Goal: Information Seeking & Learning: Learn about a topic

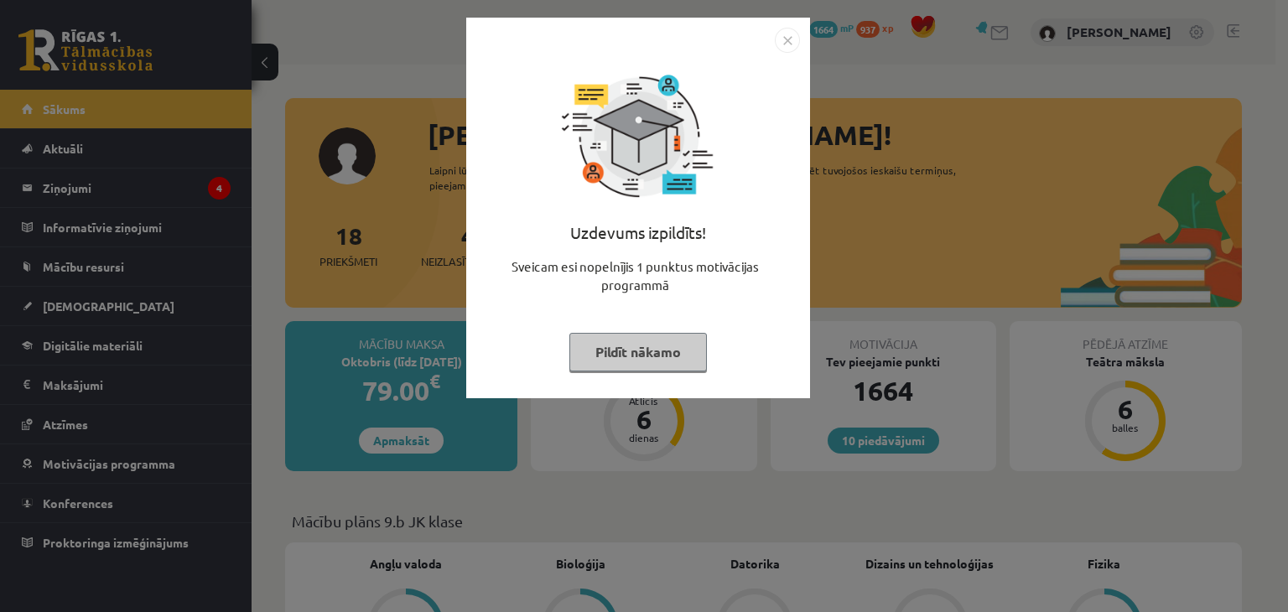
click at [602, 357] on button "Pildīt nākamo" at bounding box center [638, 352] width 138 height 39
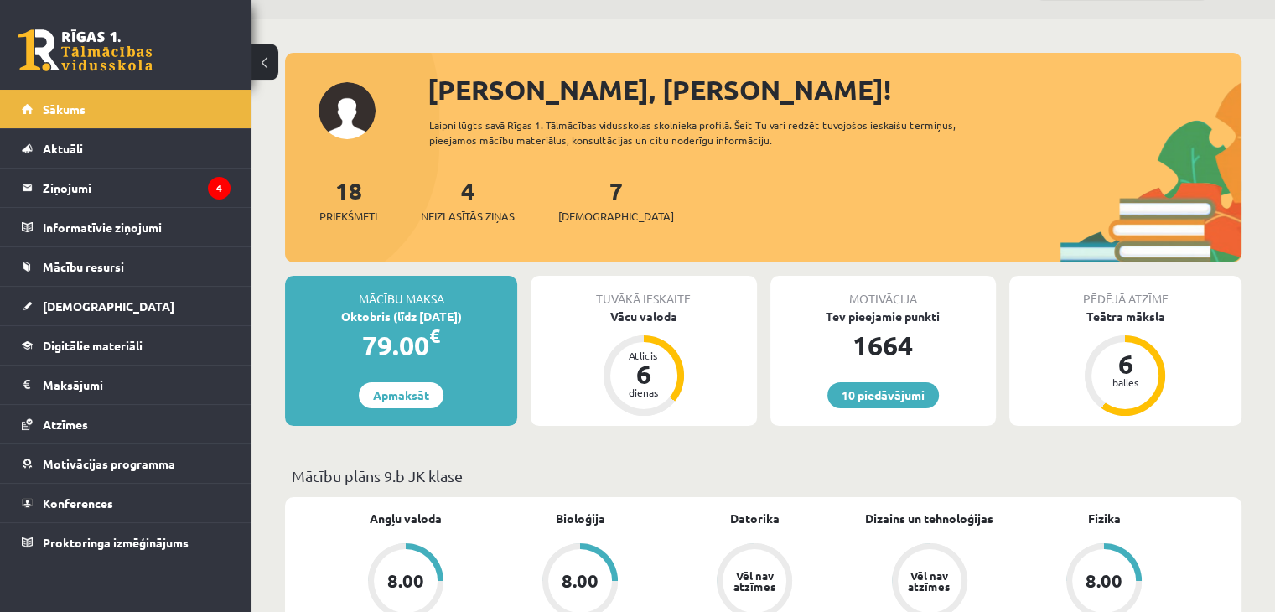
scroll to position [84, 0]
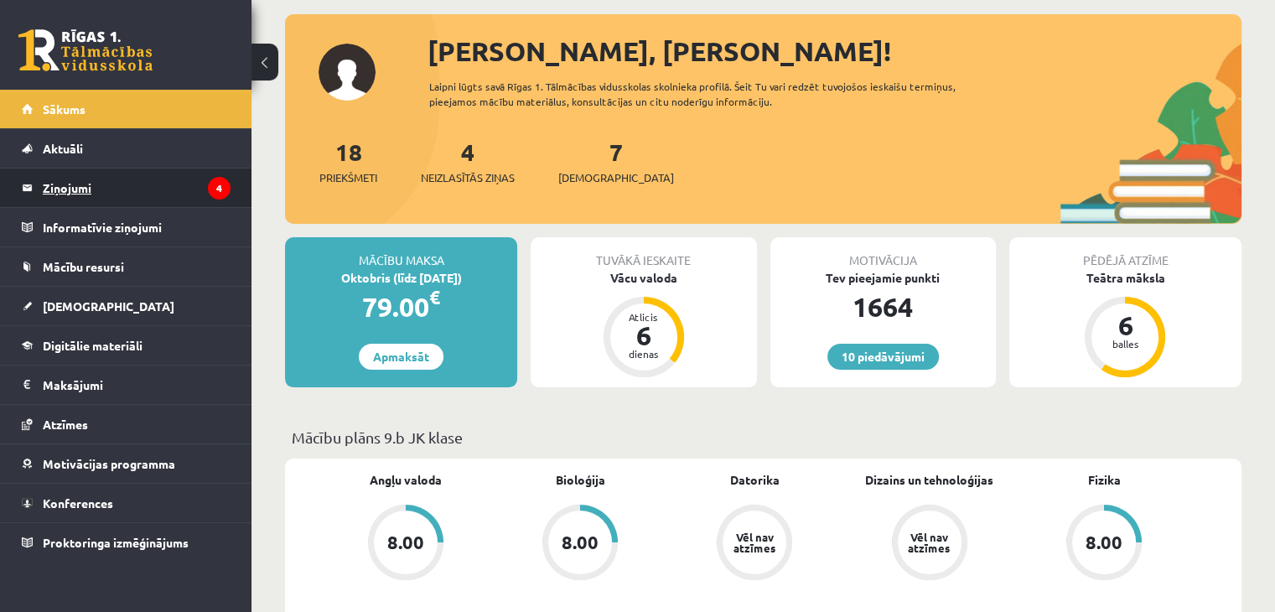
click at [164, 197] on legend "Ziņojumi 4" at bounding box center [137, 188] width 188 height 39
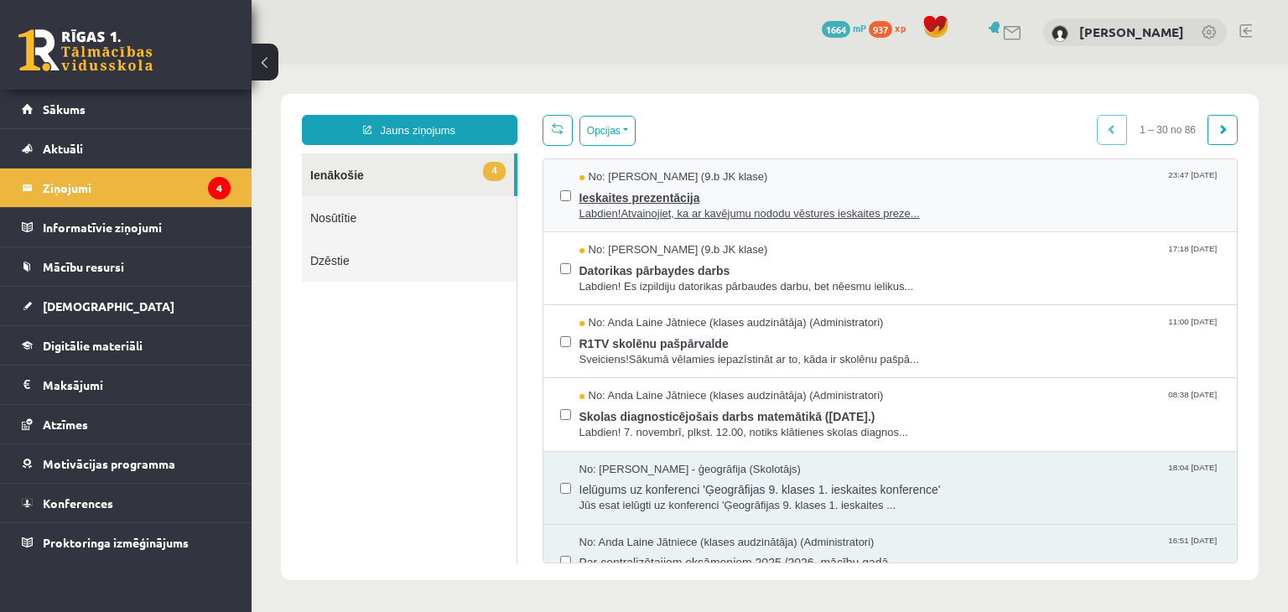
click at [594, 200] on span "Ieskaites prezentācija" at bounding box center [899, 195] width 641 height 21
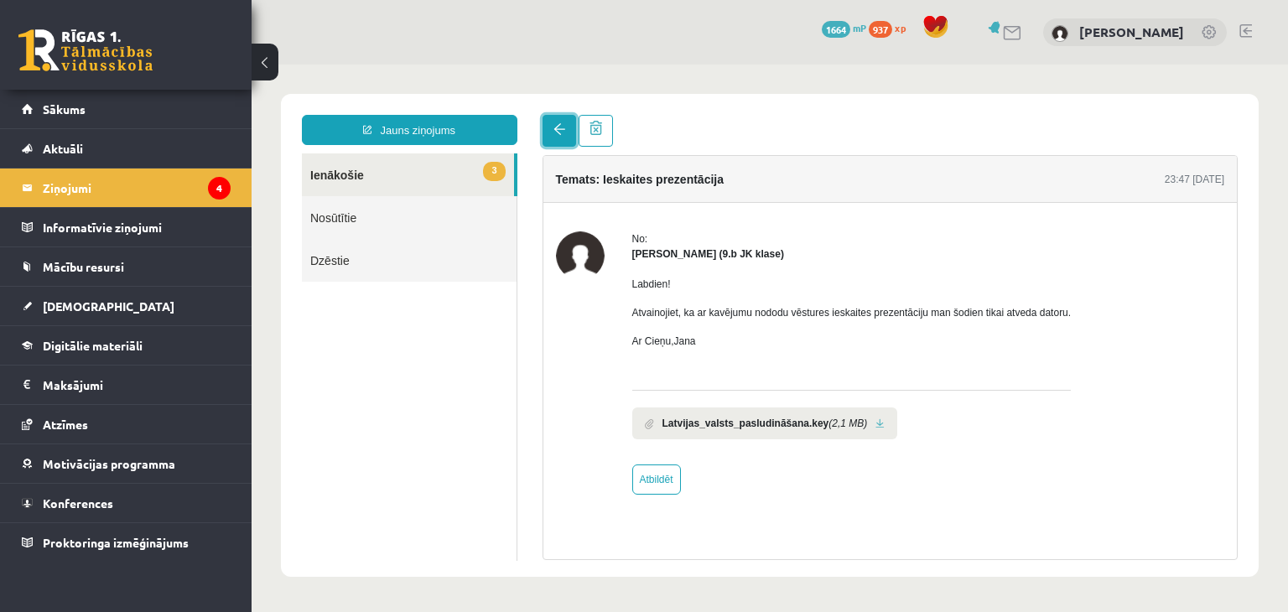
click at [566, 143] on link at bounding box center [560, 131] width 34 height 32
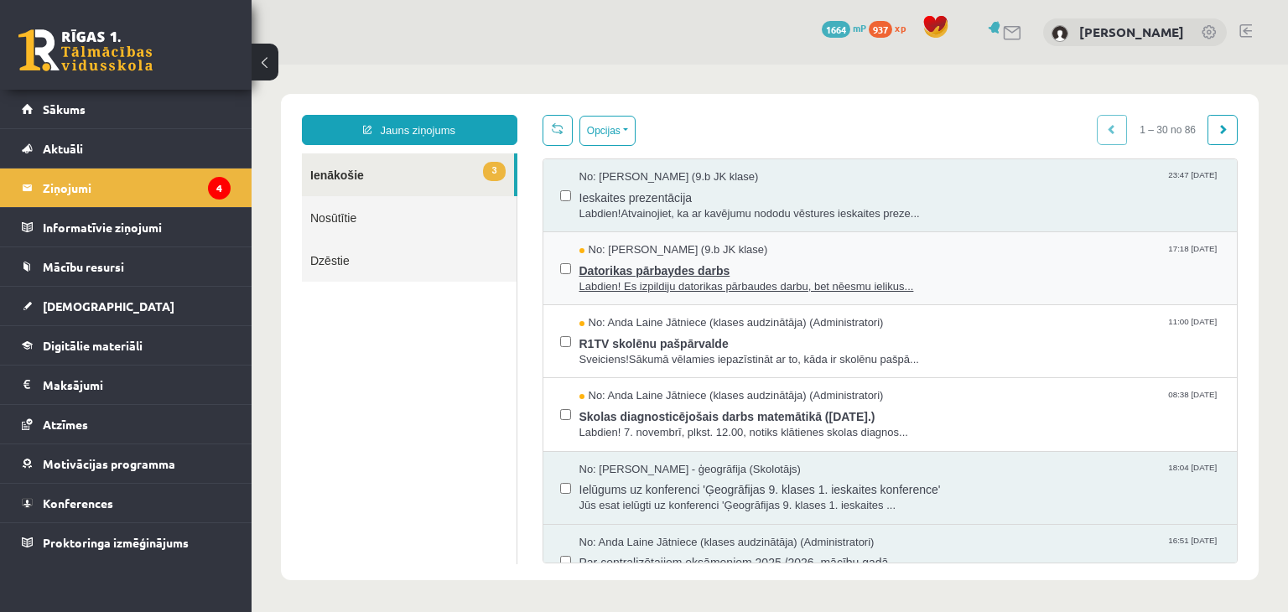
click at [594, 262] on span "Datorikas pārbaydes darbs" at bounding box center [899, 268] width 641 height 21
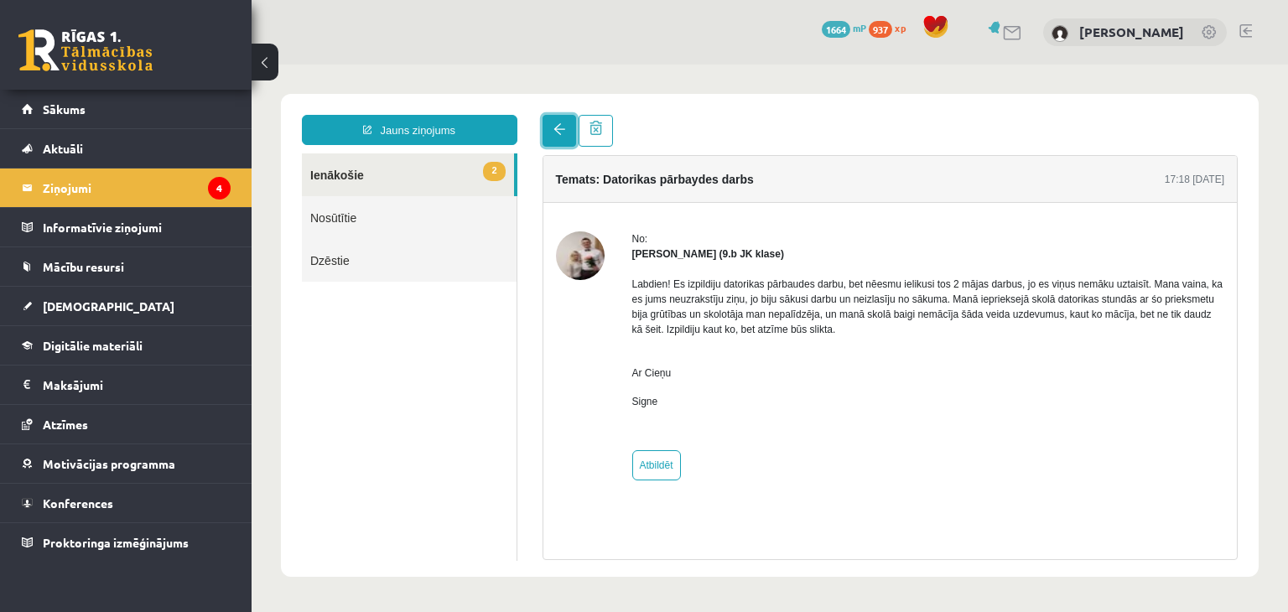
click at [543, 128] on link at bounding box center [560, 131] width 34 height 32
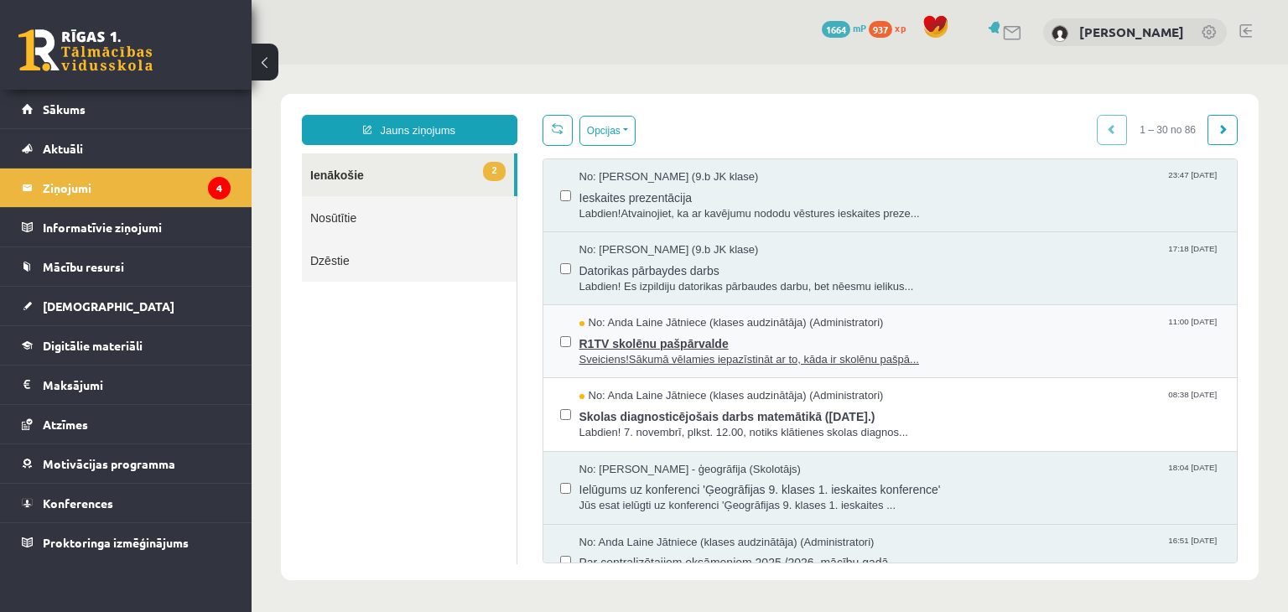
click at [604, 352] on span "Sveiciens!Sākumā vēlamies iepazīstināt ar to, kāda ir skolēnu pašpā..." at bounding box center [899, 360] width 641 height 16
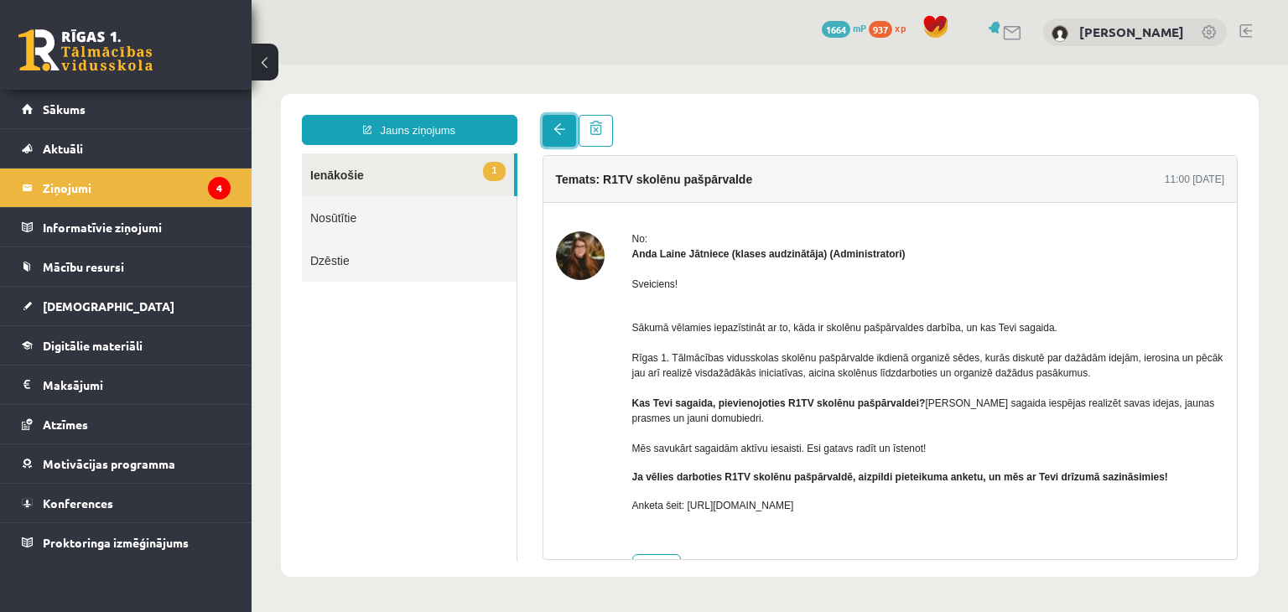
click at [547, 125] on link at bounding box center [560, 131] width 34 height 32
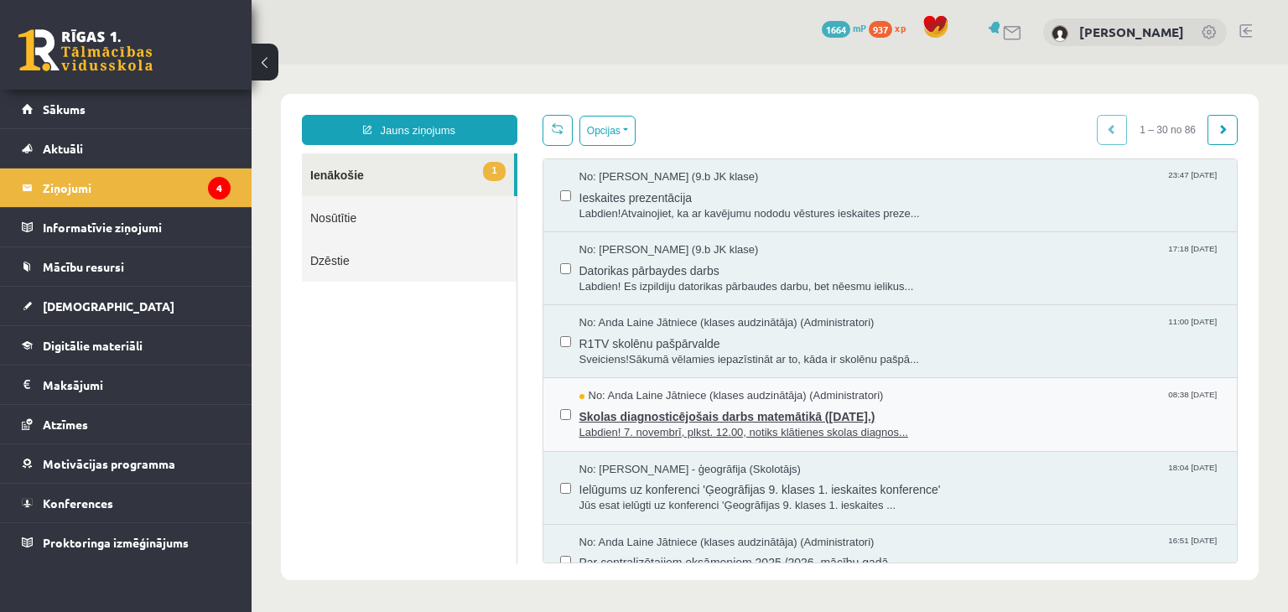
click at [621, 430] on span "Labdien! 7. novembrī, plkst. 12.00, notiks klātienes skolas diagnos..." at bounding box center [899, 433] width 641 height 16
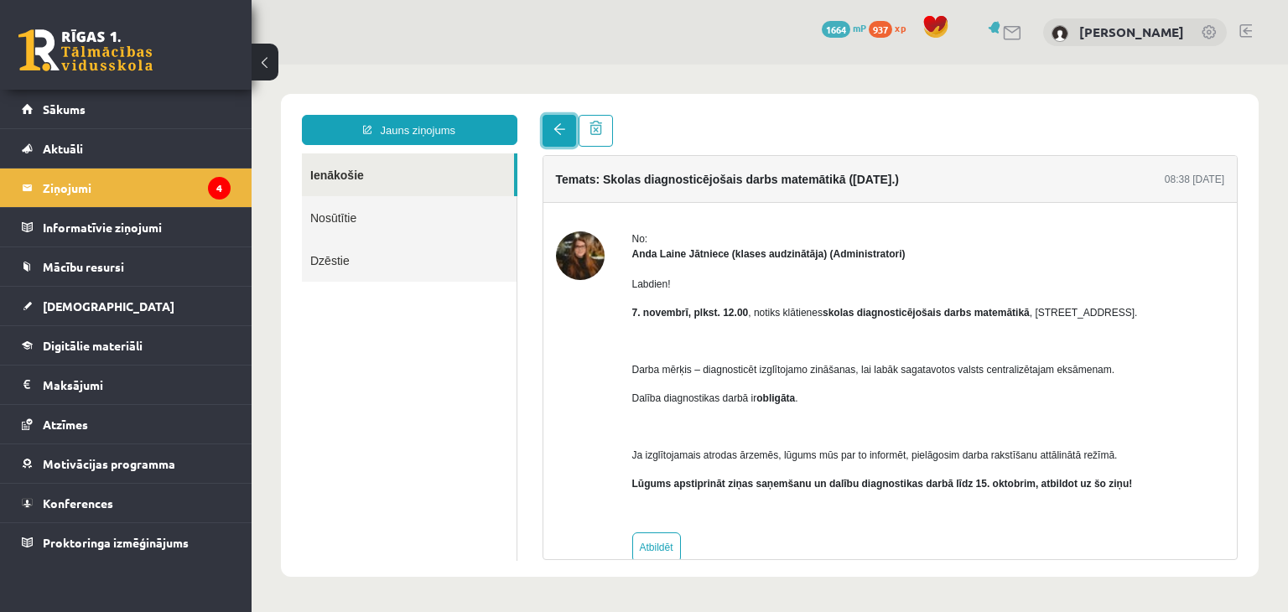
click at [546, 128] on link at bounding box center [560, 131] width 34 height 32
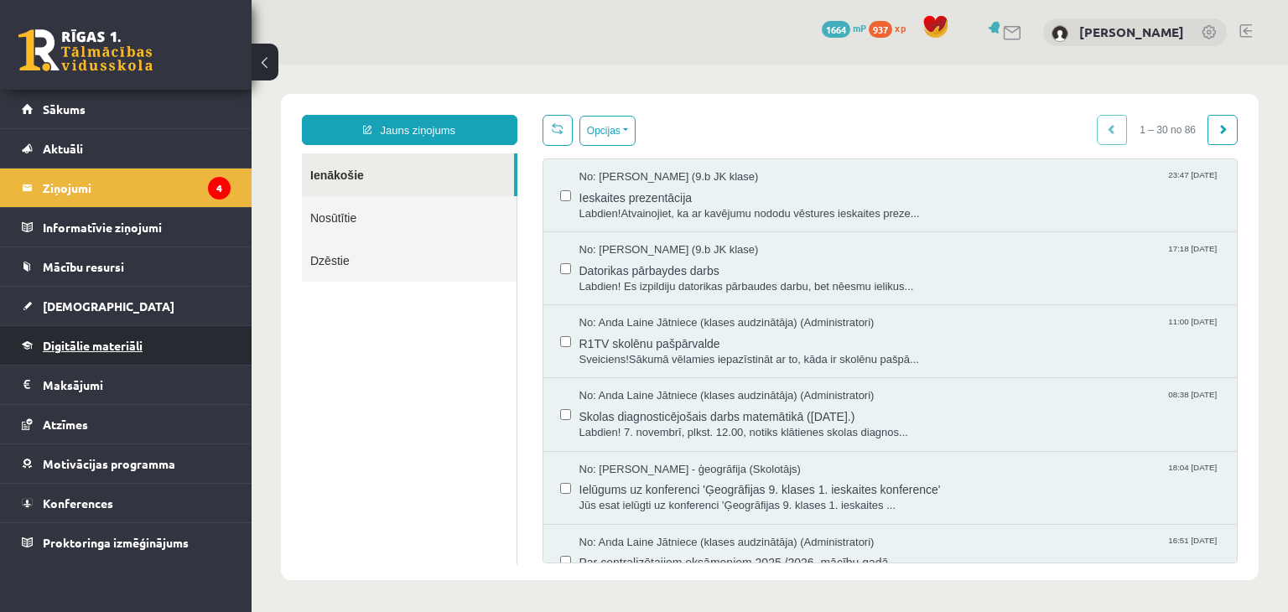
click at [74, 332] on link "Digitālie materiāli" at bounding box center [126, 345] width 209 height 39
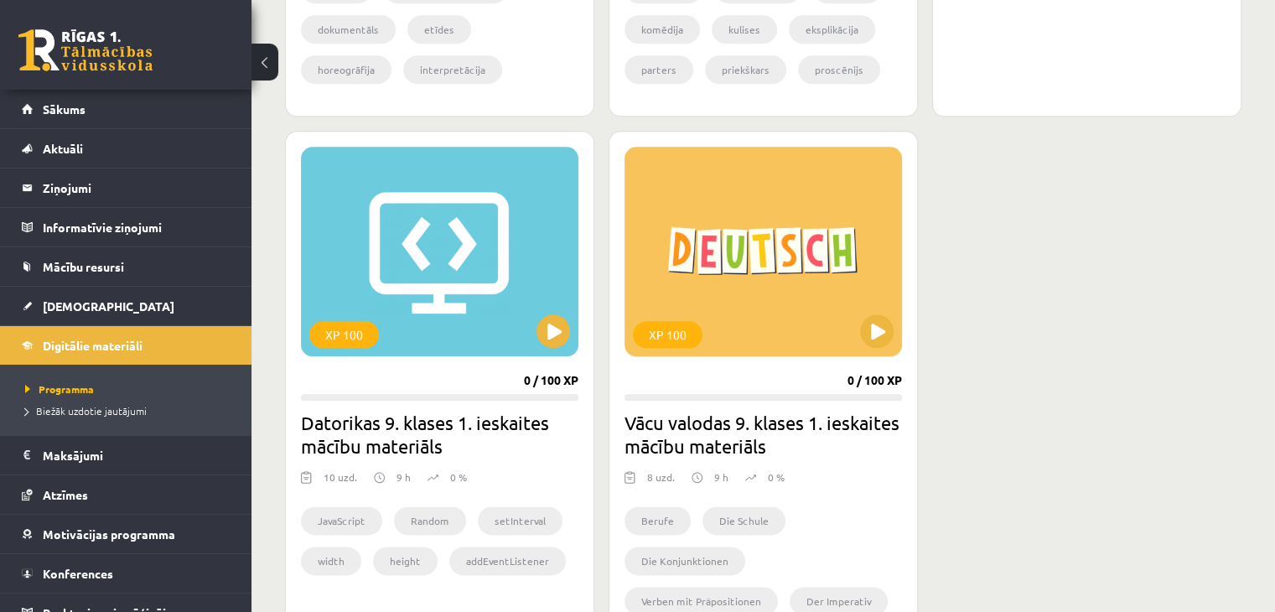
scroll to position [2013, 0]
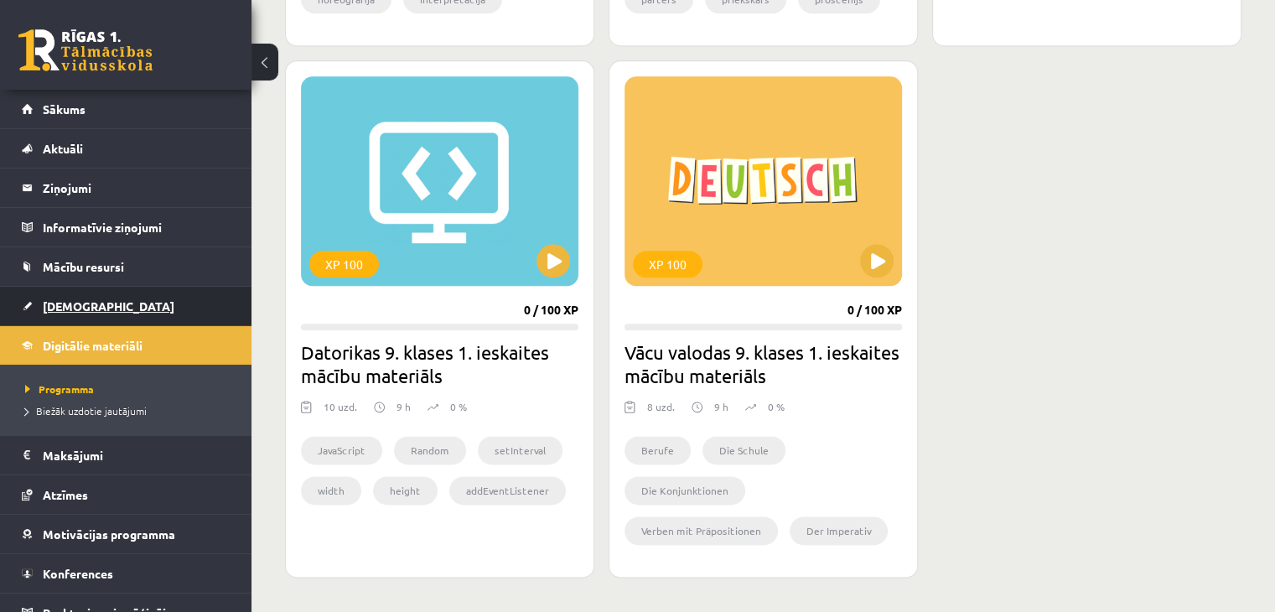
click at [175, 311] on link "[DEMOGRAPHIC_DATA]" at bounding box center [126, 306] width 209 height 39
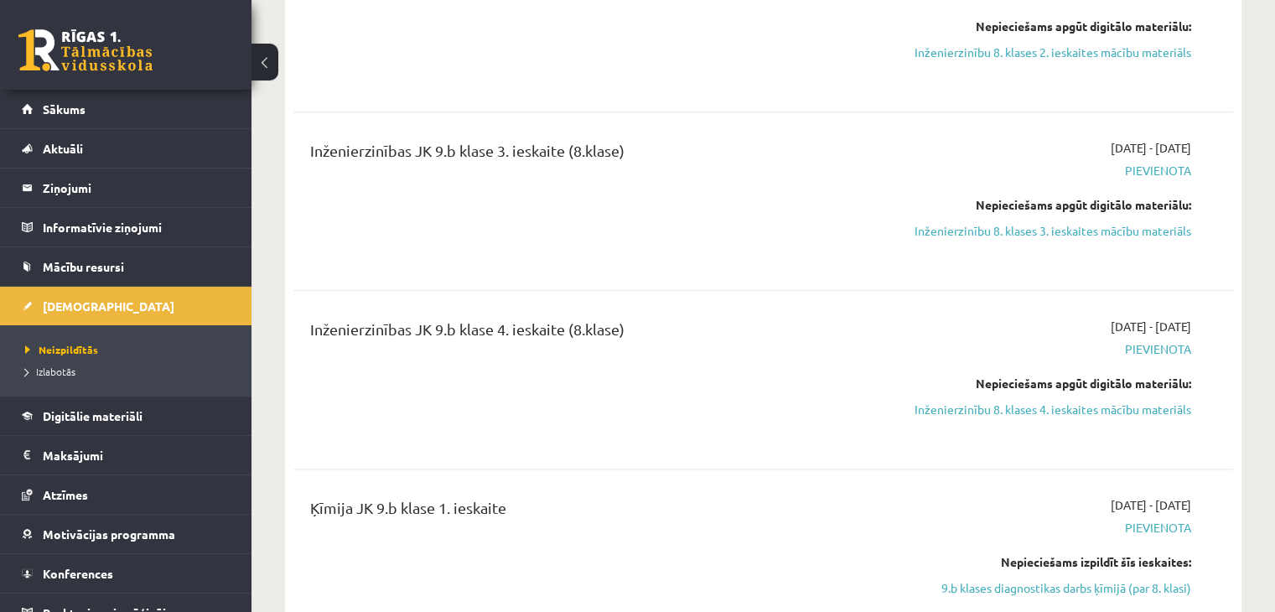
scroll to position [1929, 0]
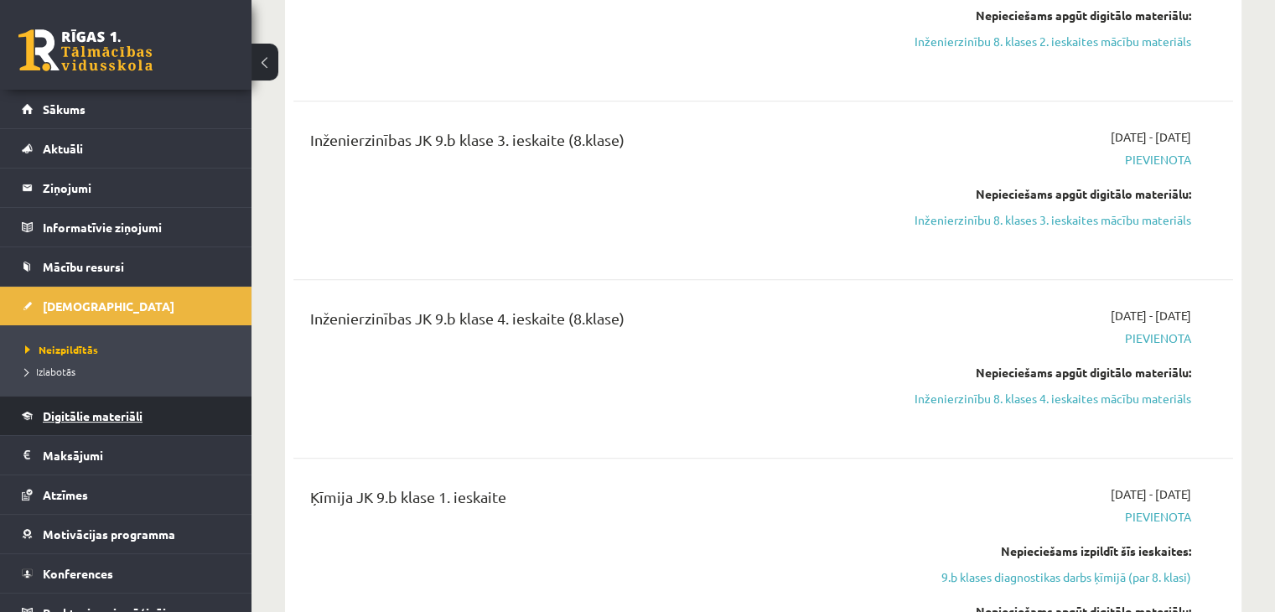
click at [95, 415] on span "Digitālie materiāli" at bounding box center [93, 415] width 100 height 15
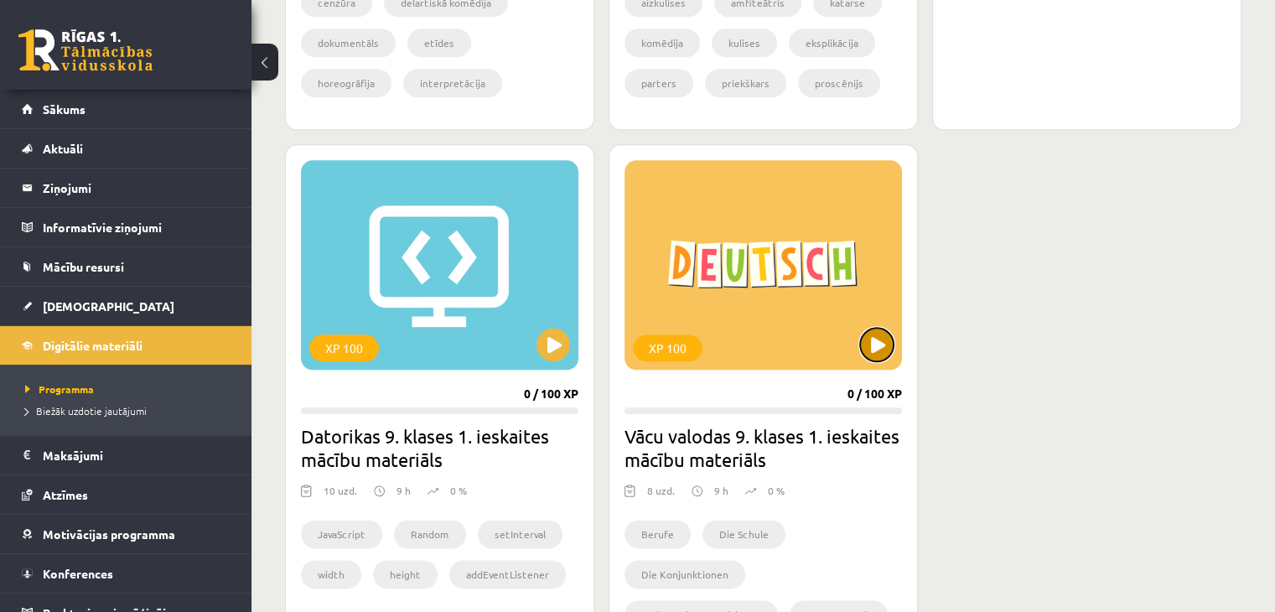
click at [876, 345] on button at bounding box center [877, 345] width 34 height 34
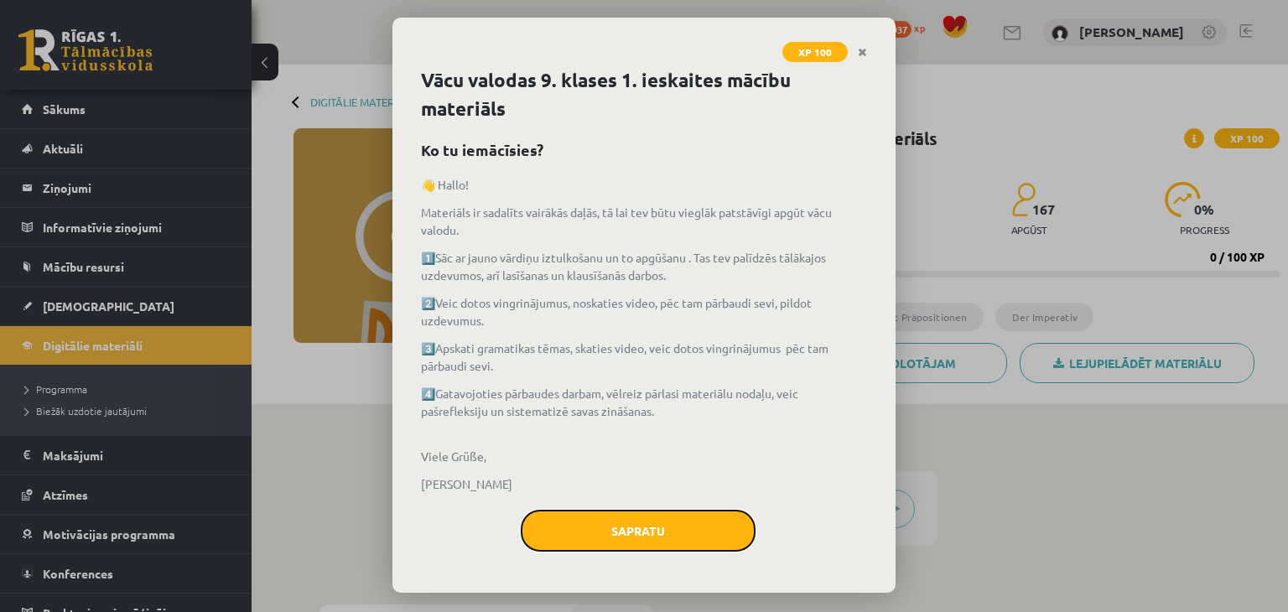
click at [603, 538] on button "Sapratu" at bounding box center [638, 531] width 235 height 42
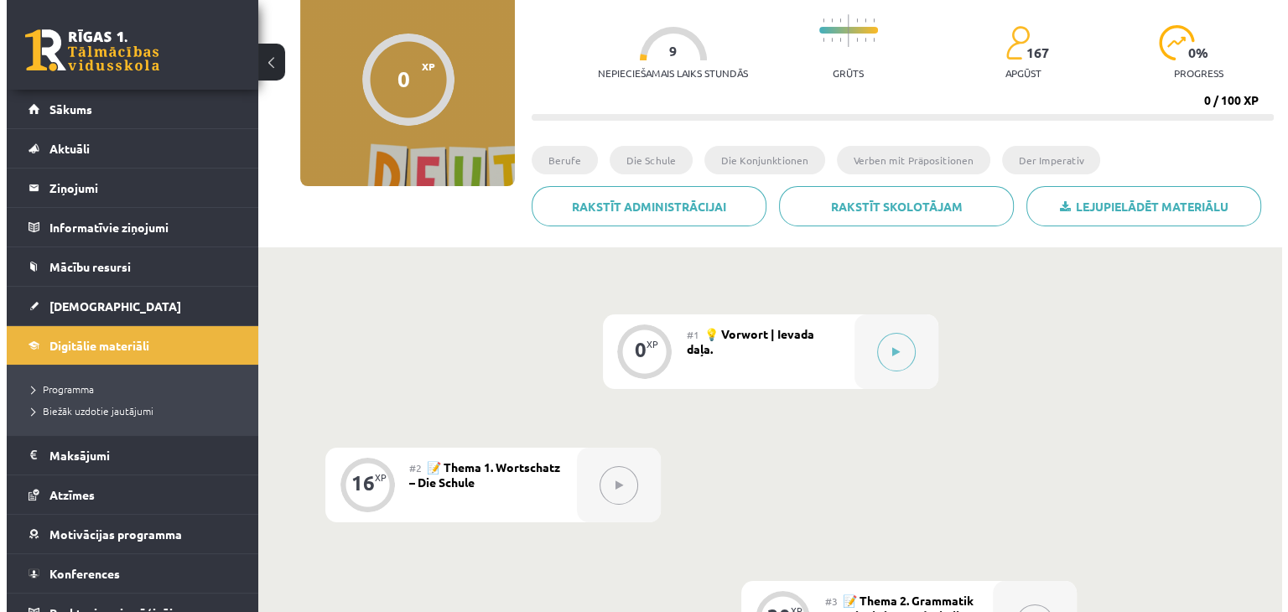
scroll to position [168, 0]
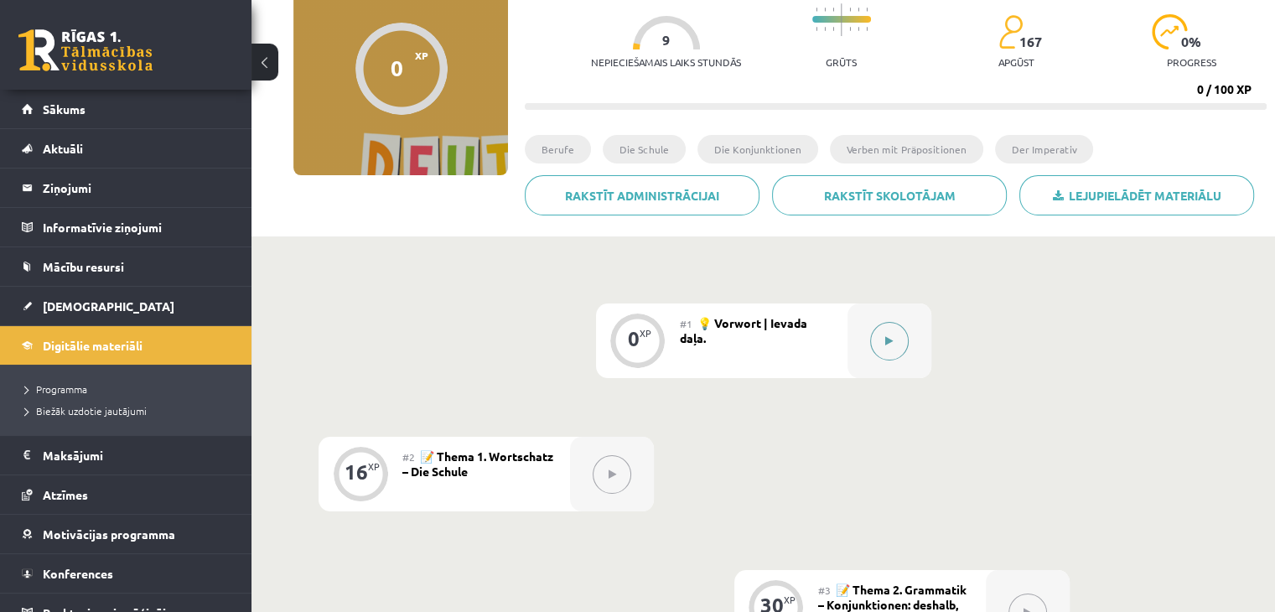
click at [882, 336] on button at bounding box center [889, 341] width 39 height 39
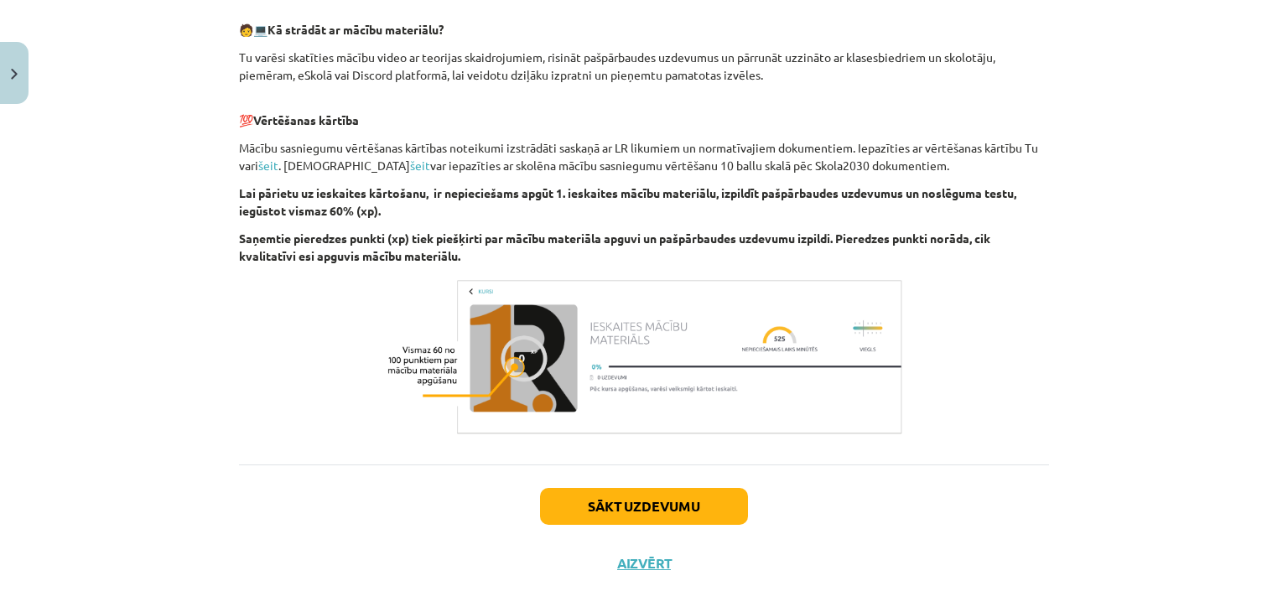
scroll to position [799, 0]
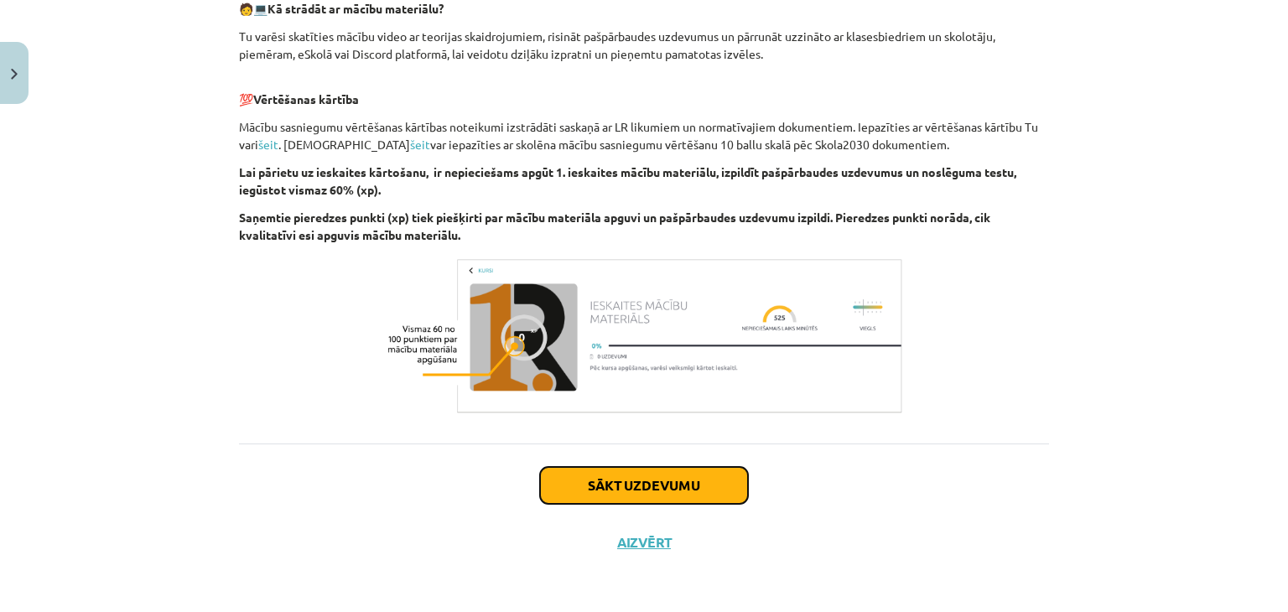
click at [564, 481] on button "Sākt uzdevumu" at bounding box center [644, 485] width 208 height 37
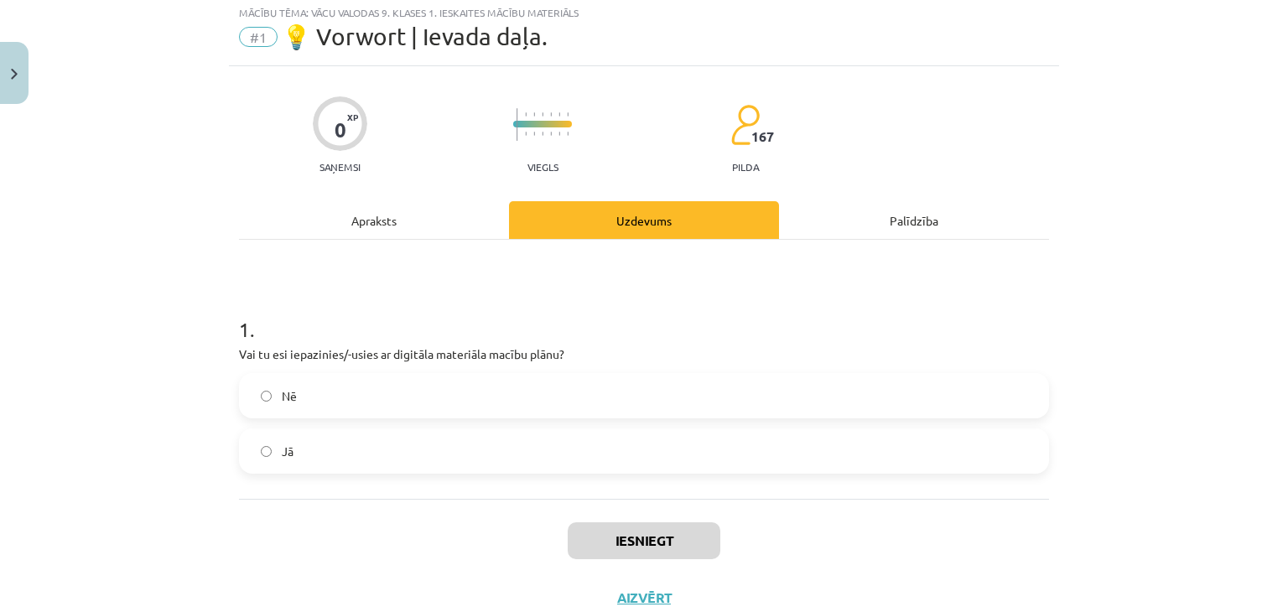
scroll to position [42, 0]
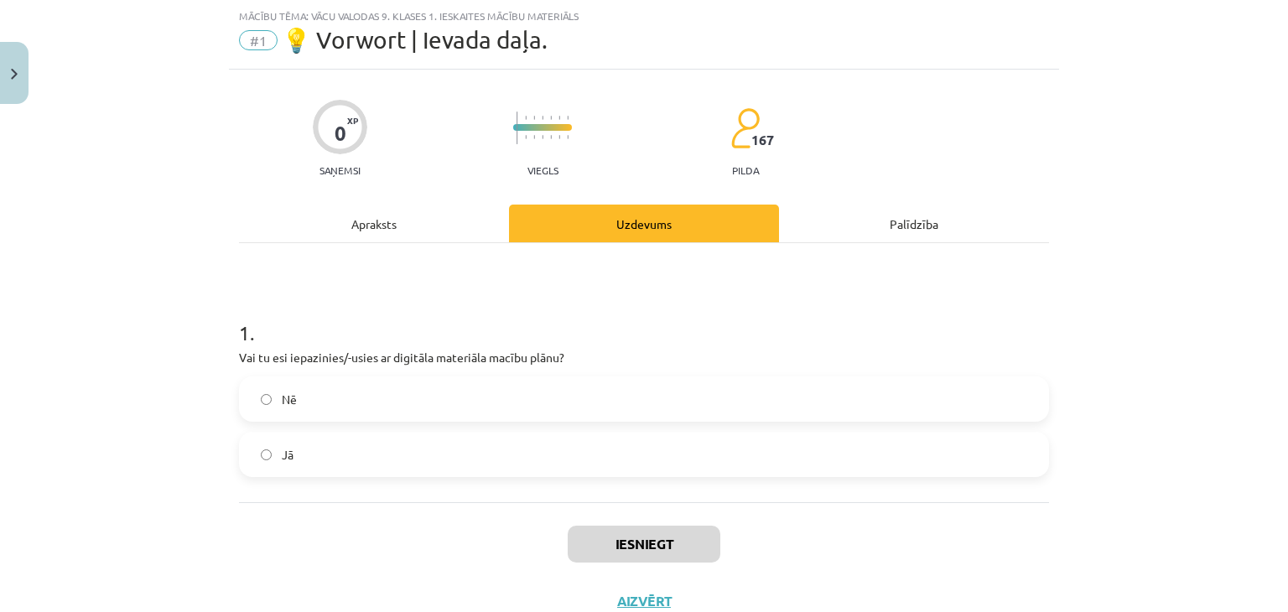
click at [558, 476] on div "1 . Vai tu esi iepazinies/-usies ar digitāla materiāla macību plānu? Nē Jā" at bounding box center [644, 372] width 810 height 259
click at [562, 454] on label "Jā" at bounding box center [644, 455] width 807 height 42
click at [589, 543] on button "Iesniegt" at bounding box center [644, 544] width 153 height 37
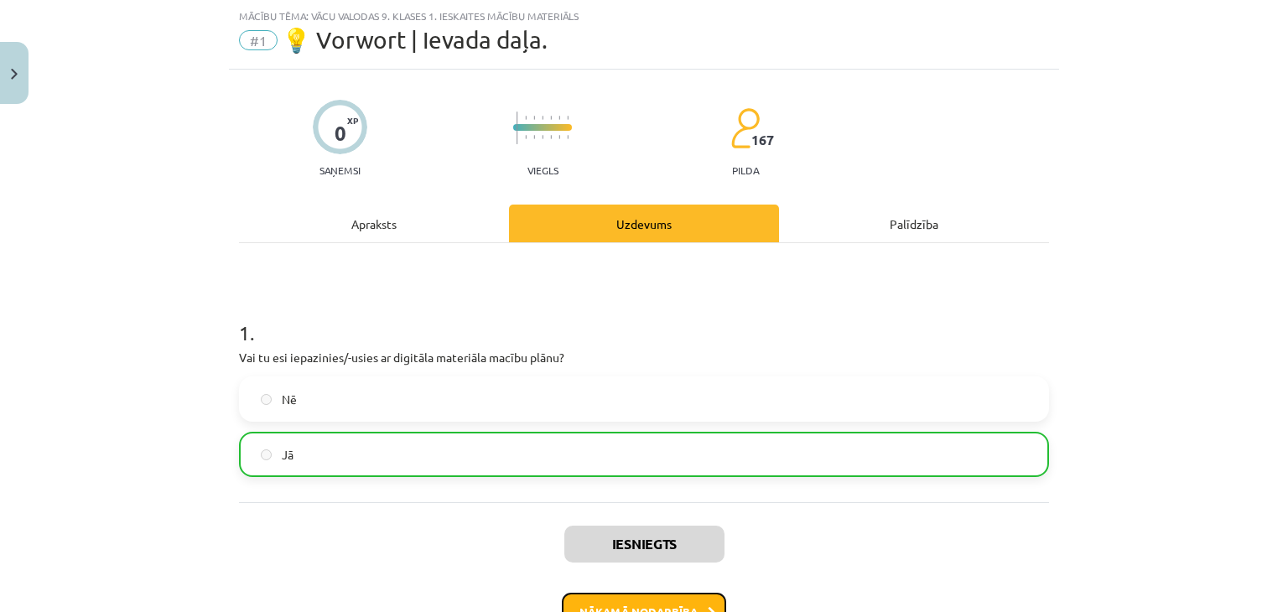
click at [605, 601] on button "Nākamā nodarbība" at bounding box center [644, 612] width 164 height 39
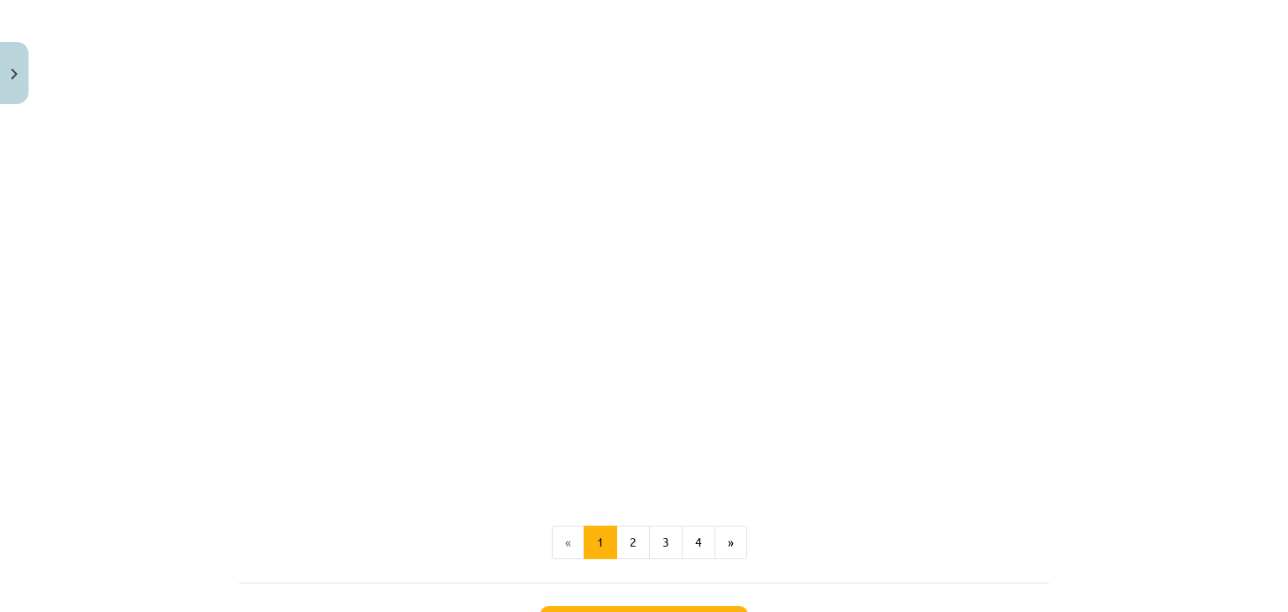
scroll to position [2300, 0]
click at [627, 563] on button "2" at bounding box center [633, 571] width 34 height 34
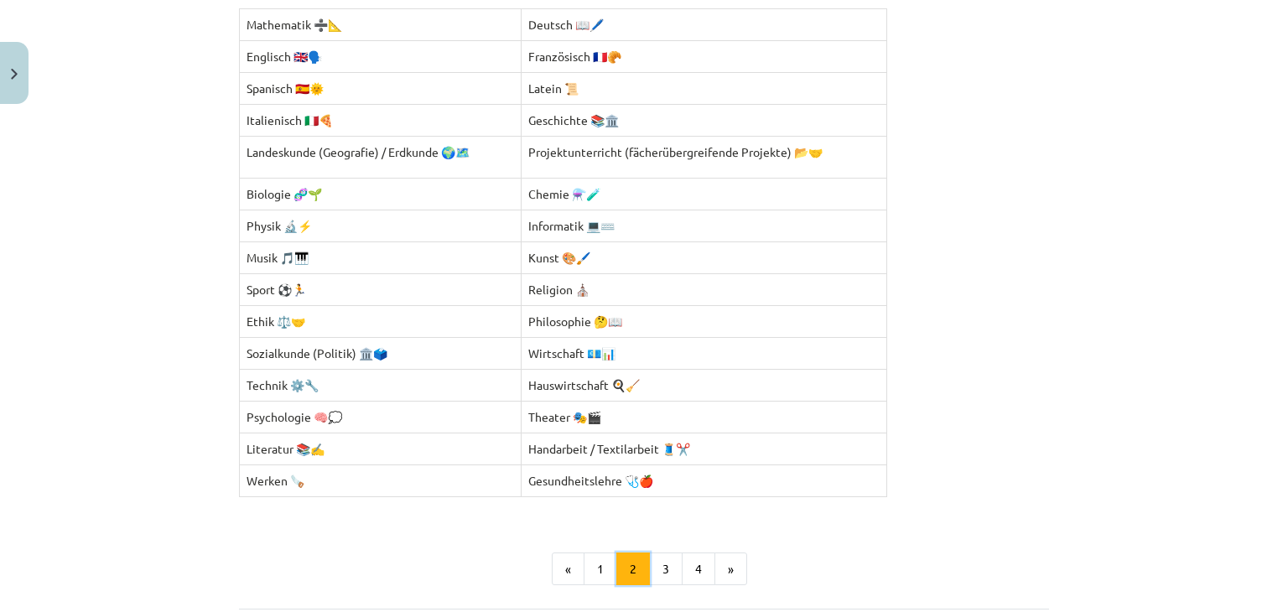
scroll to position [467, 0]
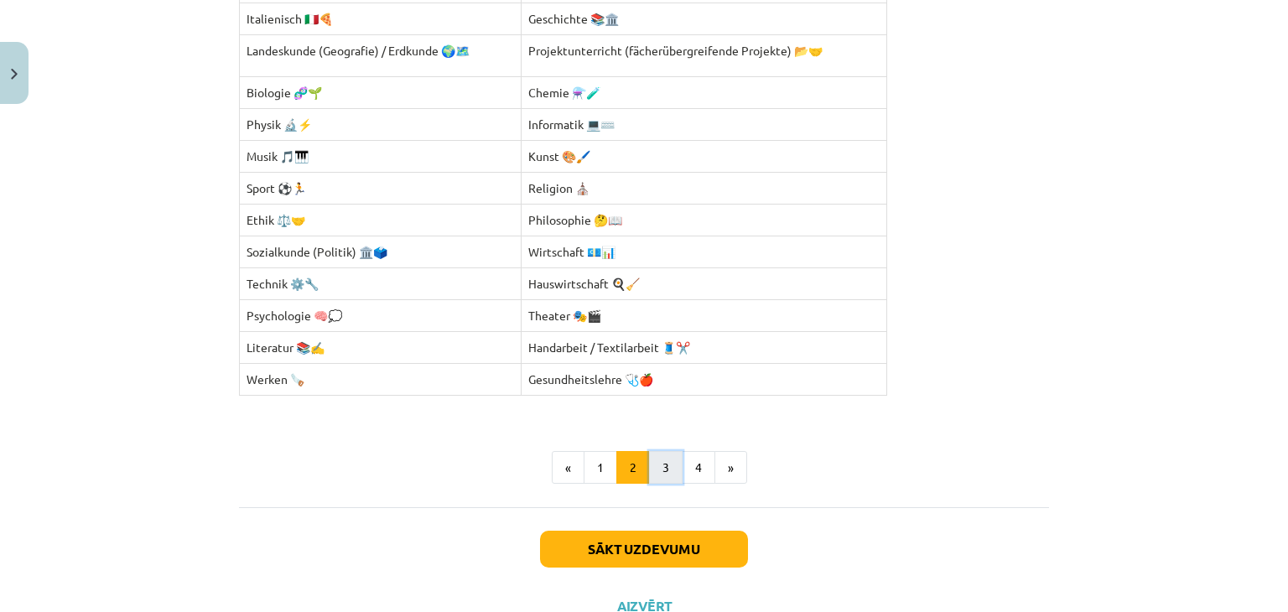
click at [656, 462] on button "3" at bounding box center [666, 468] width 34 height 34
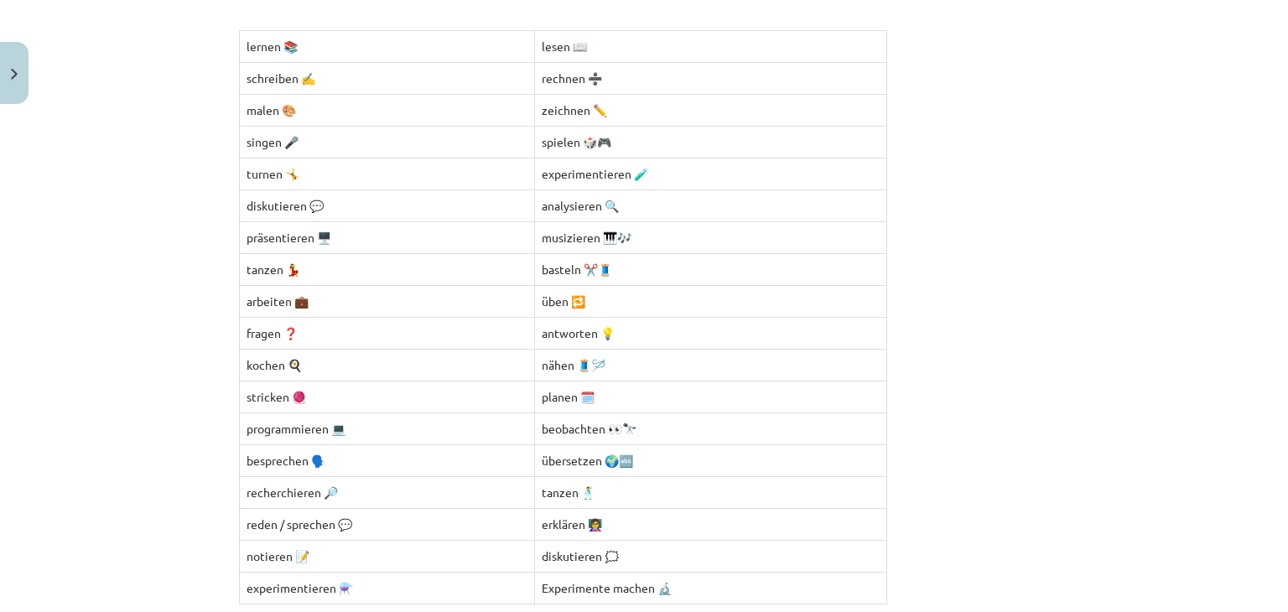
scroll to position [341, 0]
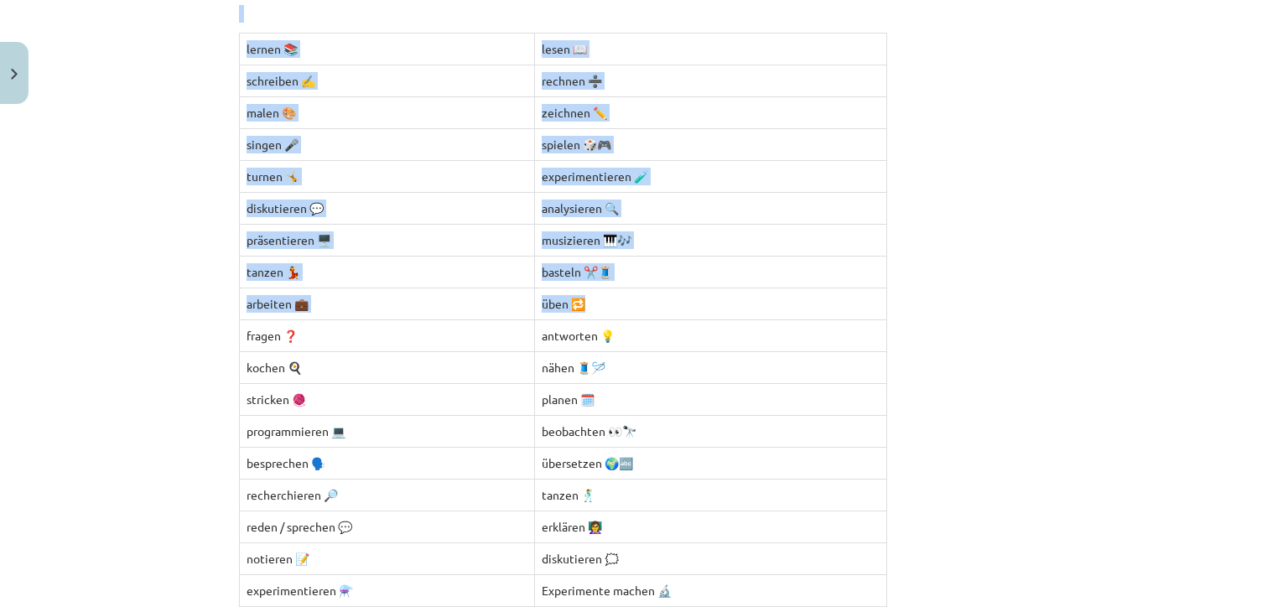
drag, startPoint x: 205, startPoint y: 18, endPoint x: 805, endPoint y: 309, distance: 666.4
click at [805, 309] on div "Mācību tēma: Vācu valodas 9. klases 1. ieskaites mācību materiāls #2 📝 Thema 1.…" at bounding box center [644, 306] width 1288 height 612
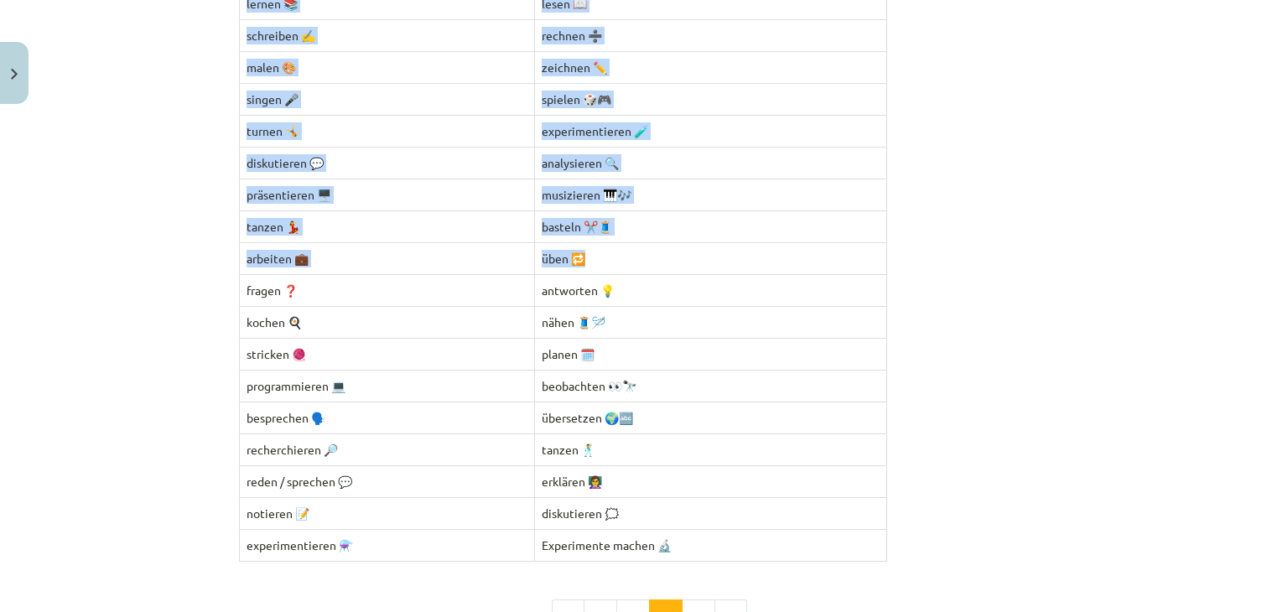
scroll to position [425, 0]
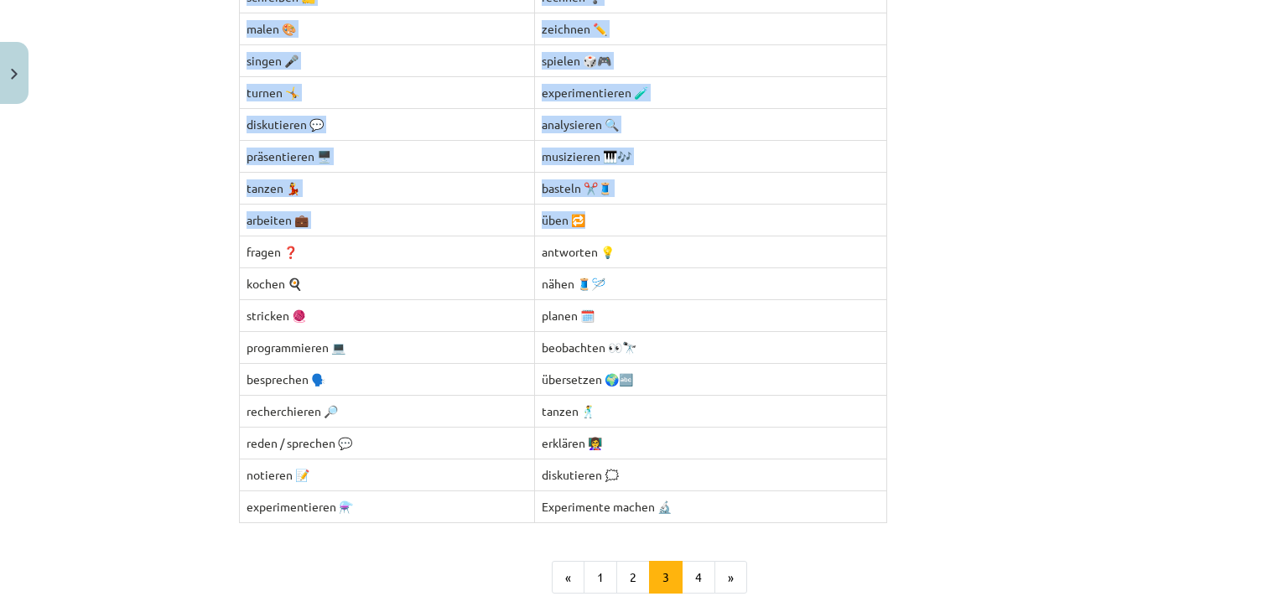
click at [948, 448] on div "Verben – machen wir in der Schule? lernen 📚 lesen 📖 schreiben ✍️ rechnen ➗ male…" at bounding box center [644, 199] width 810 height 648
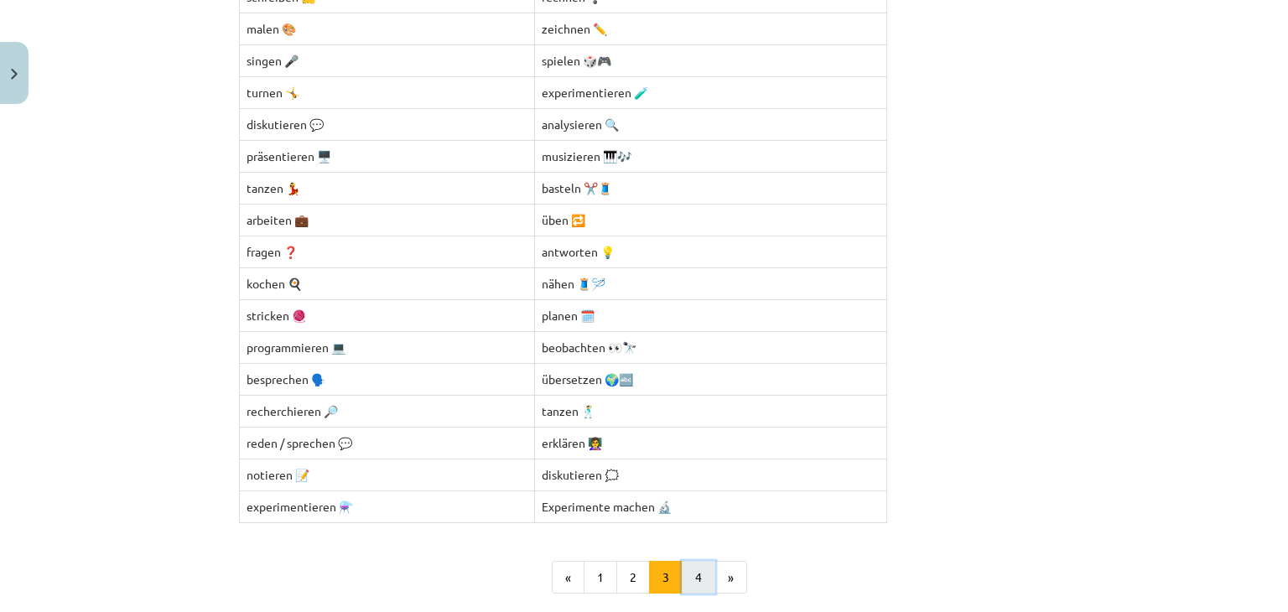
click at [688, 574] on button "4" at bounding box center [699, 578] width 34 height 34
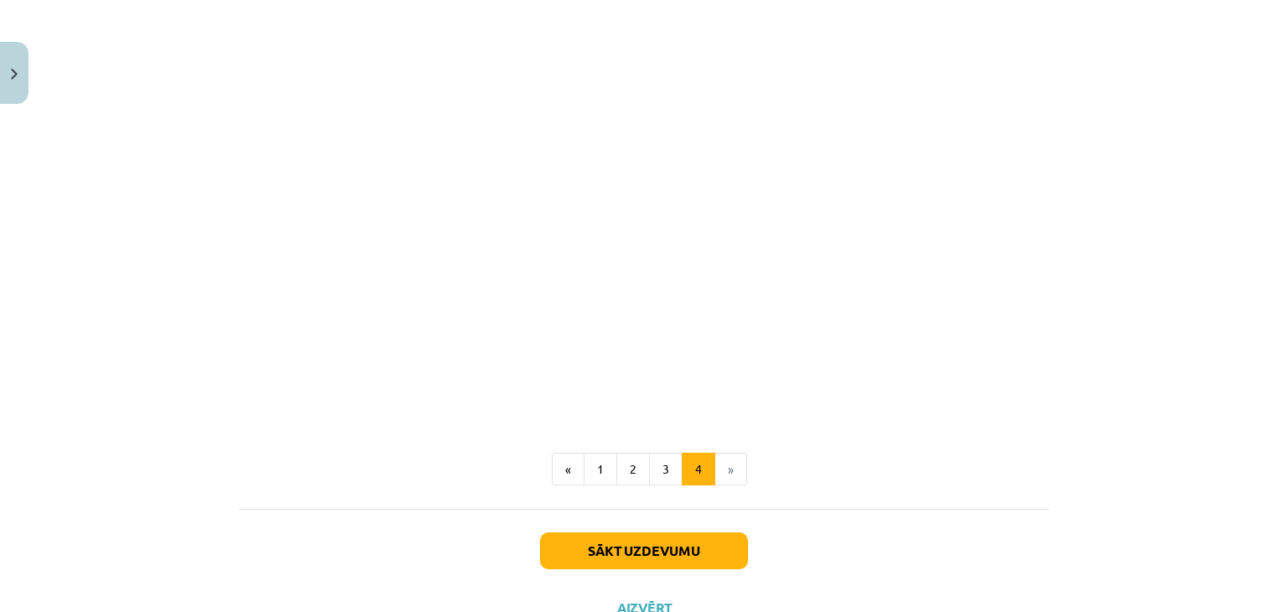
scroll to position [1823, 0]
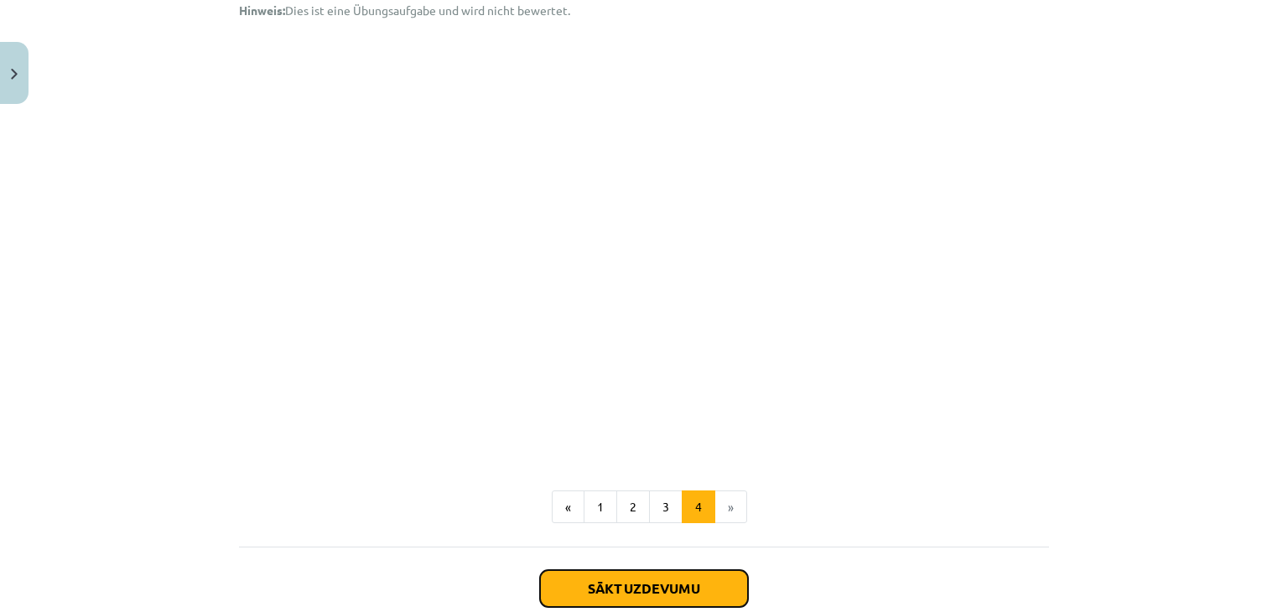
click at [588, 589] on button "Sākt uzdevumu" at bounding box center [644, 588] width 208 height 37
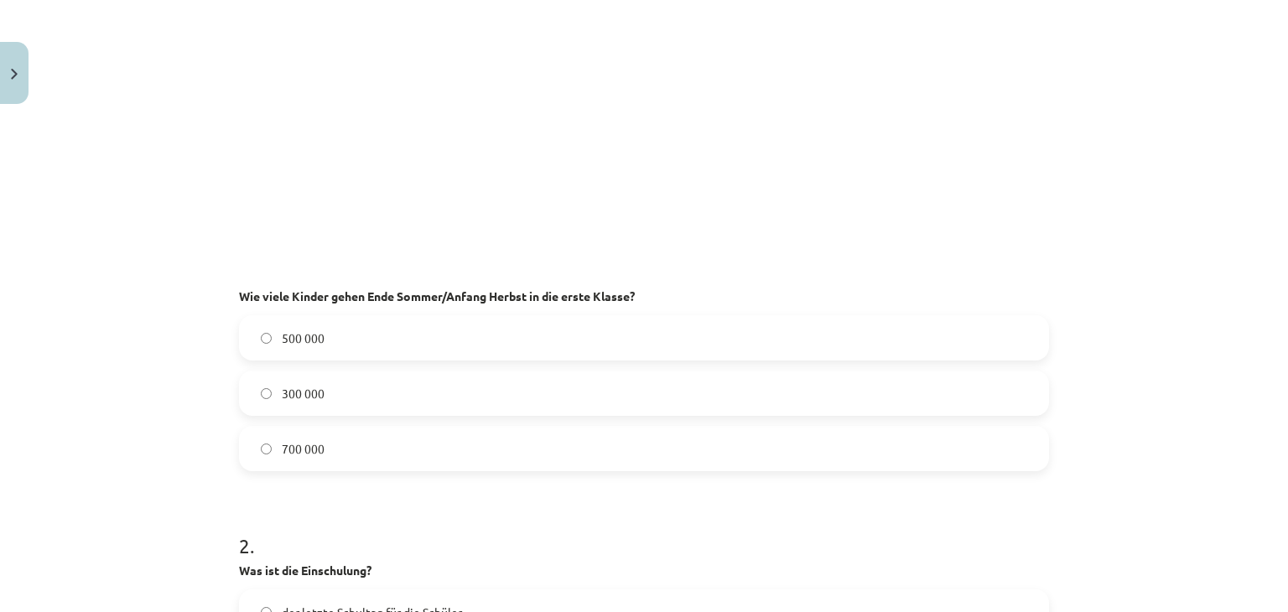
scroll to position [503, 0]
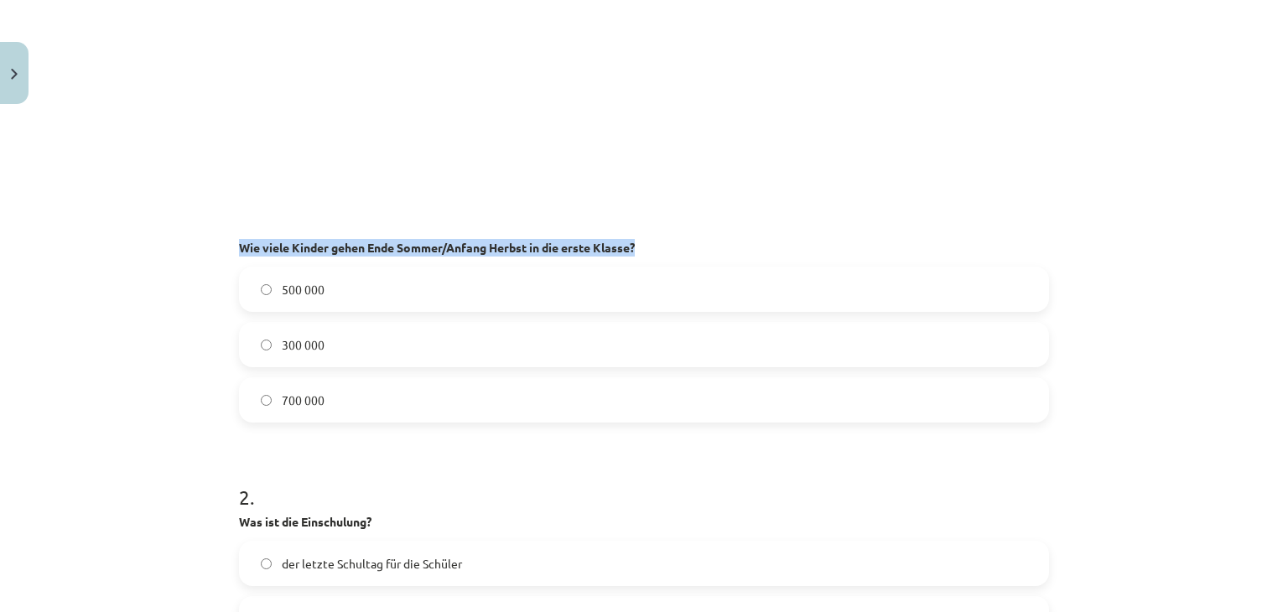
drag, startPoint x: 231, startPoint y: 246, endPoint x: 549, endPoint y: 261, distance: 319.0
copy strong "Wie viele Kinder gehen Ende Sommer/Anfang Herbst in die erste Klasse?"
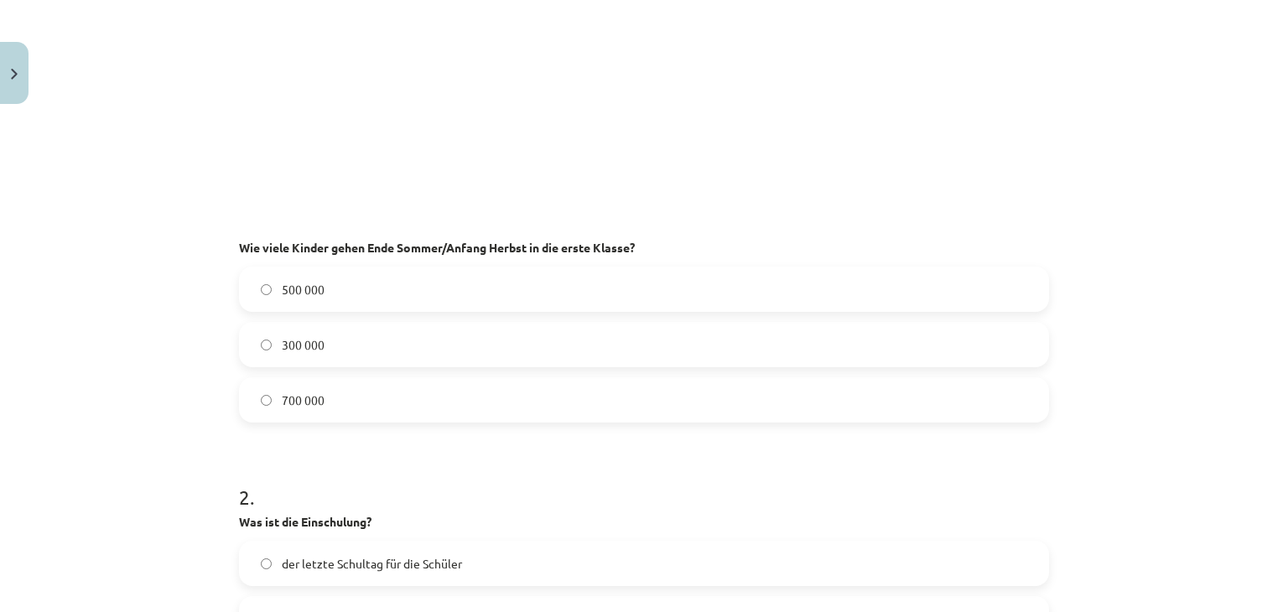
drag, startPoint x: 862, startPoint y: 279, endPoint x: 754, endPoint y: 213, distance: 126.8
click at [862, 279] on label "500 000" at bounding box center [644, 289] width 807 height 42
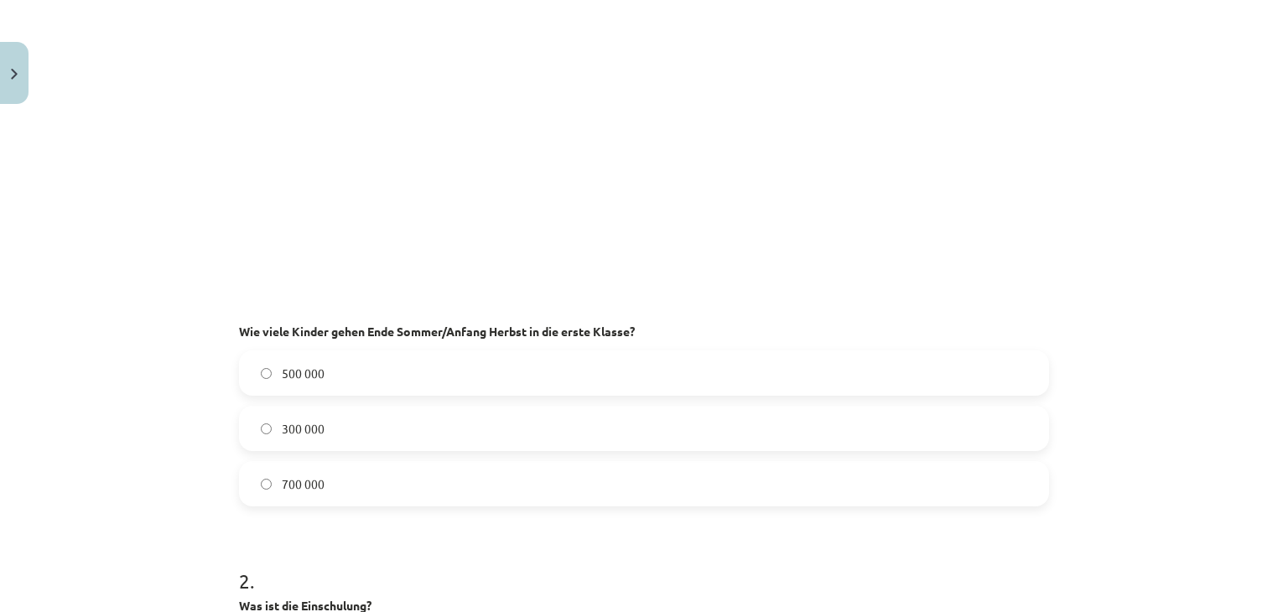
scroll to position [419, 0]
click at [303, 481] on span "700 000" at bounding box center [303, 484] width 43 height 18
click at [843, 182] on p "Wie viele Kinder gehen Ende Sommer/Anfang Herbst in die erste Klasse?" at bounding box center [644, 169] width 810 height 341
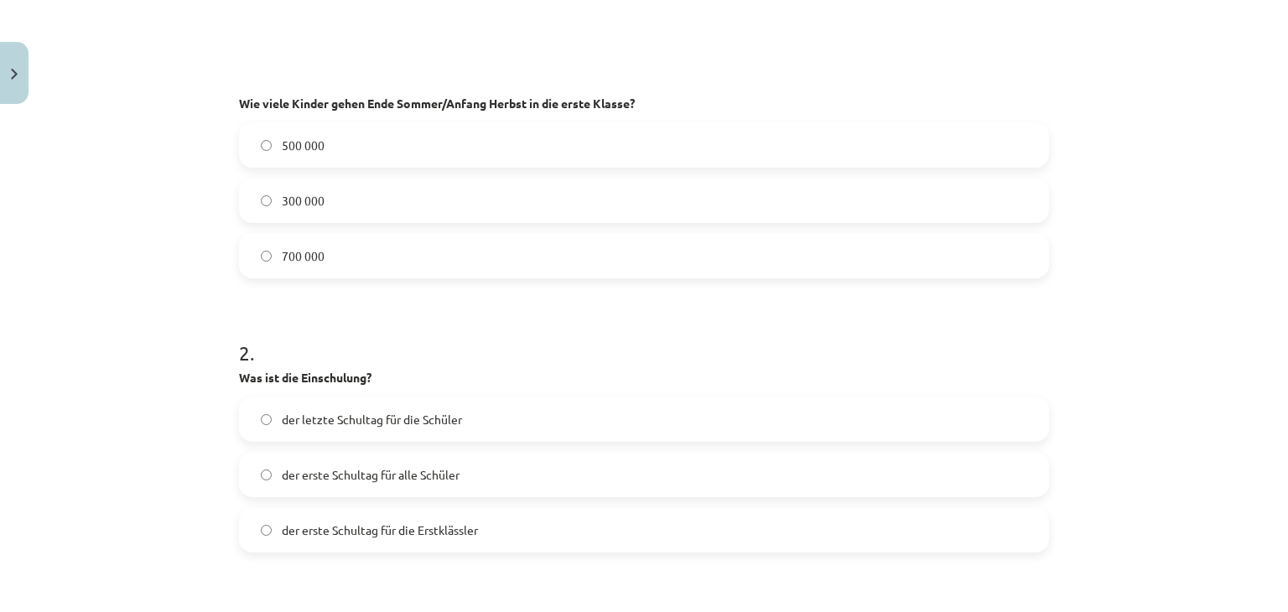
scroll to position [671, 0]
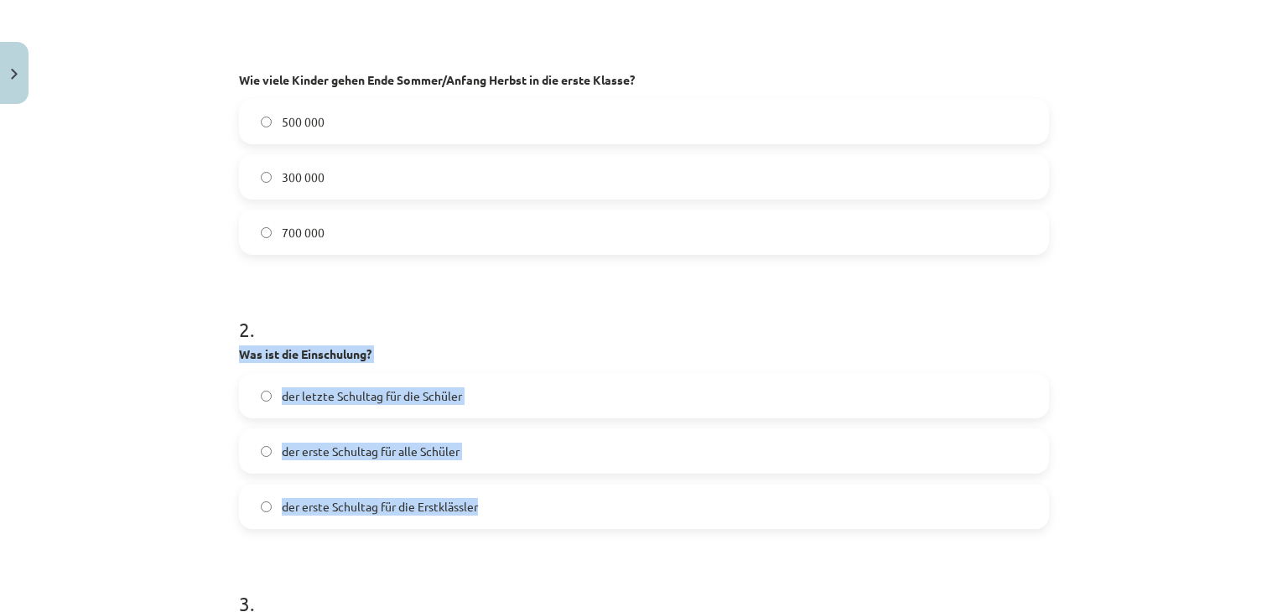
drag, startPoint x: 230, startPoint y: 349, endPoint x: 496, endPoint y: 507, distance: 310.2
copy div "Was ist die Einschulung? der letzte Schultag für die Schüler der erste Schultag…"
click at [491, 511] on label "der erste Schultag für die Erstklässler" at bounding box center [644, 507] width 807 height 42
click at [171, 455] on div "Mācību tēma: Vācu valodas 9. klases 1. ieskaites mācību materiāls #2 📝 Thema 1.…" at bounding box center [644, 306] width 1288 height 612
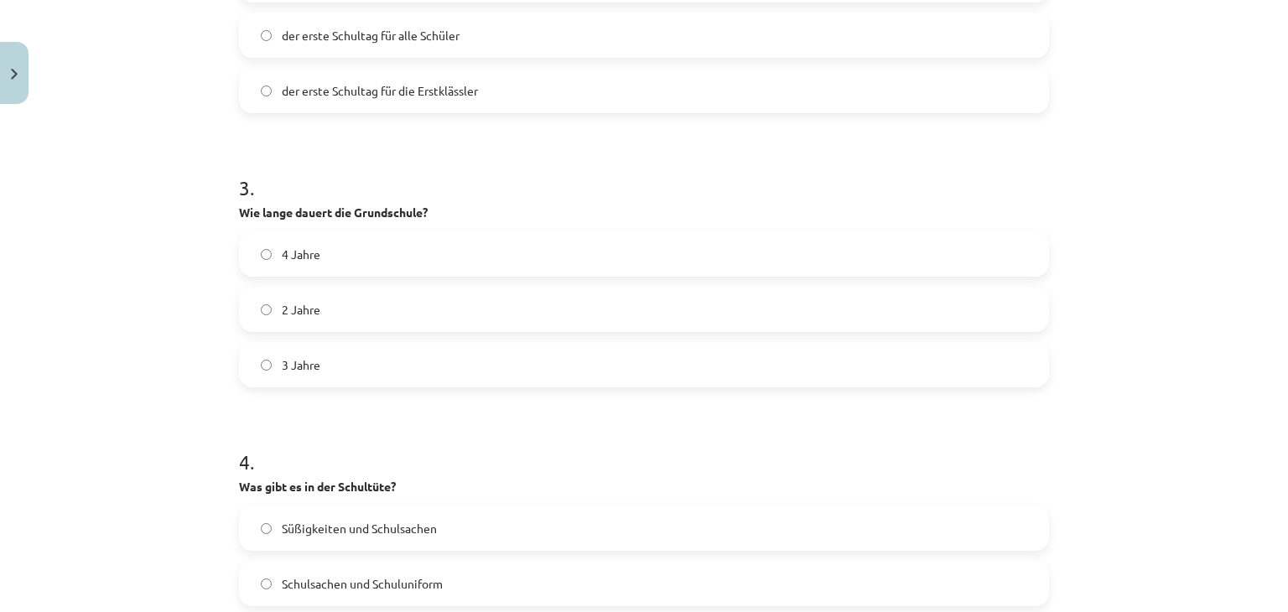
scroll to position [1090, 0]
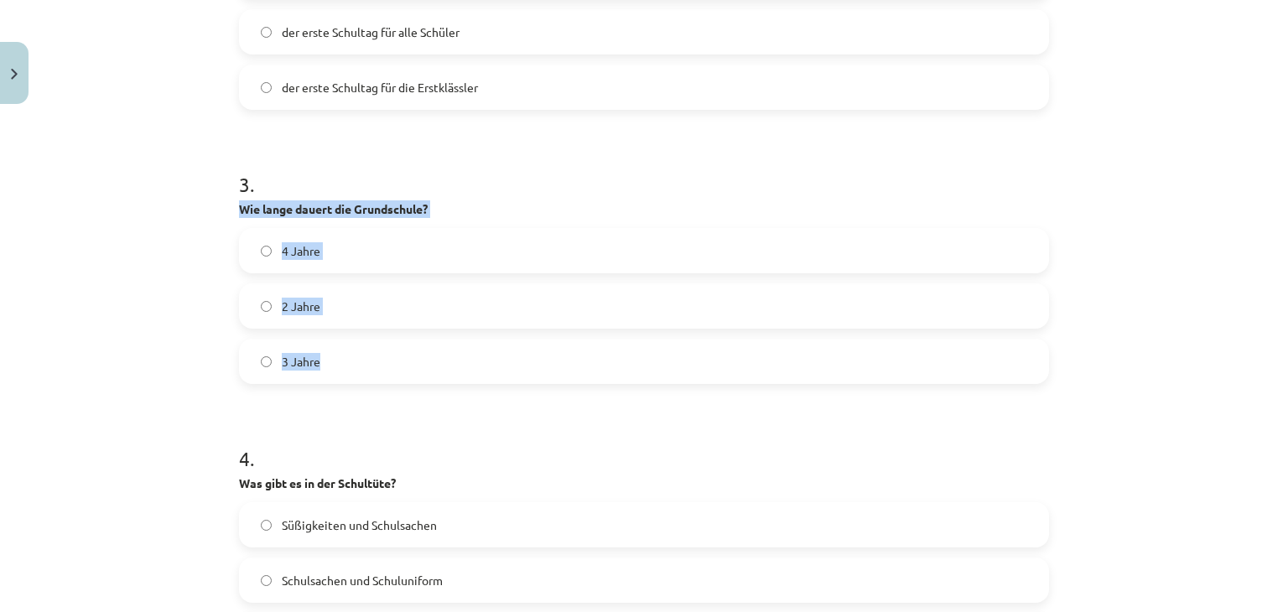
drag, startPoint x: 231, startPoint y: 209, endPoint x: 337, endPoint y: 350, distance: 176.1
copy div "Wie lange dauert die Grundschule? 4 Jahre 2 Jahre 3 Jahre"
click at [164, 269] on div "Mācību tēma: Vācu valodas 9. klases 1. ieskaites mācību materiāls #2 📝 Thema 1.…" at bounding box center [644, 306] width 1288 height 612
click at [152, 320] on div "Mācību tēma: Vācu valodas 9. klases 1. ieskaites mācību materiāls #2 📝 Thema 1.…" at bounding box center [644, 306] width 1288 height 612
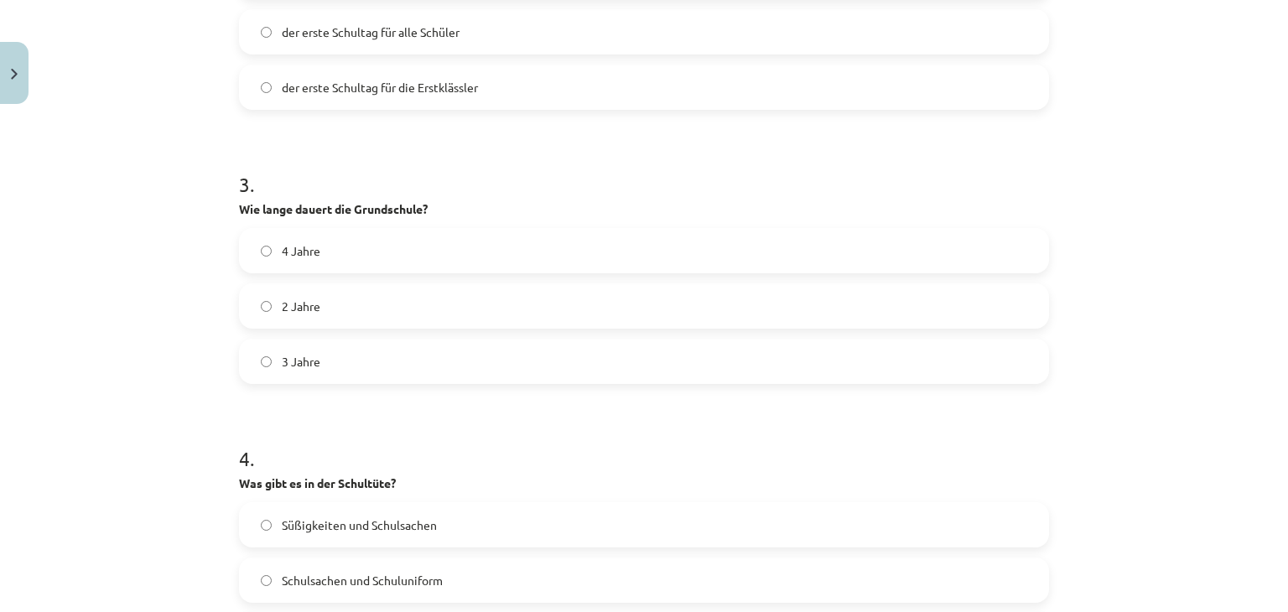
click at [325, 235] on label "4 Jahre" at bounding box center [644, 251] width 807 height 42
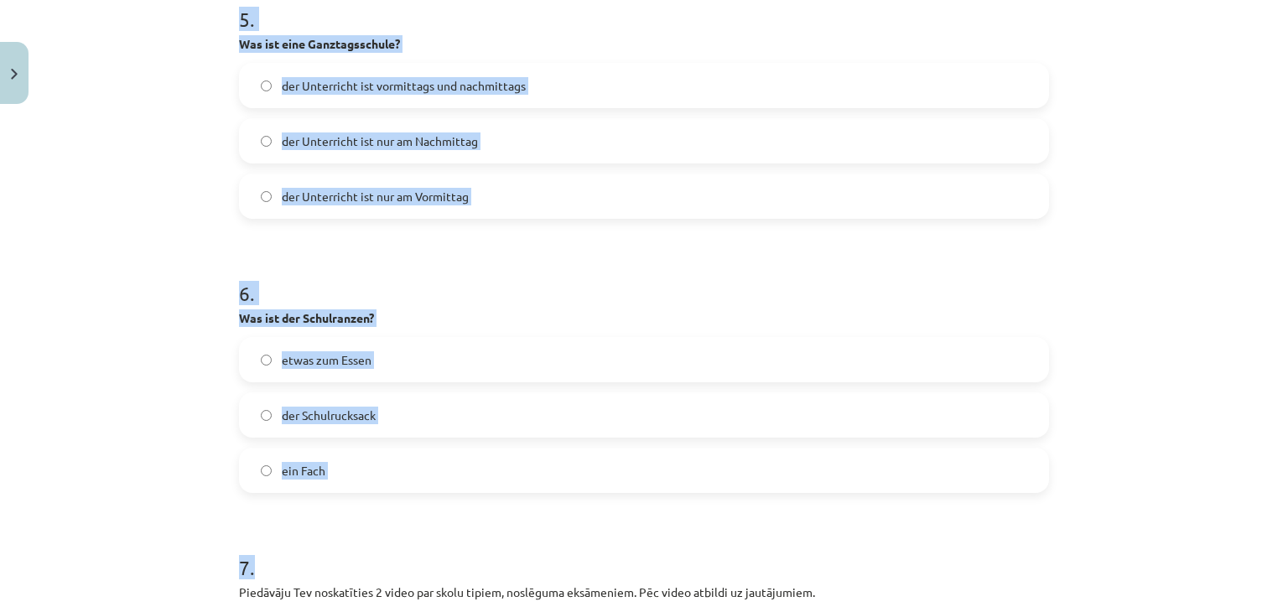
scroll to position [1845, 0]
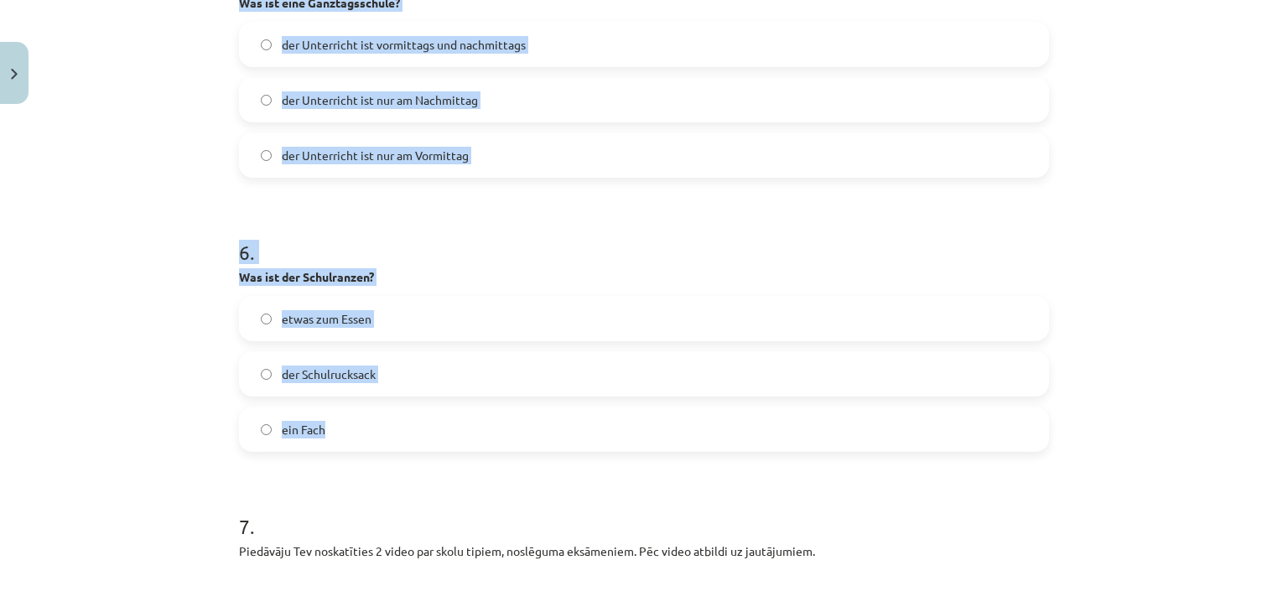
drag, startPoint x: 225, startPoint y: 148, endPoint x: 506, endPoint y: 438, distance: 403.8
copy form "Was gibt es in der Schultüte? Süßigkeiten und Schulsachen Schulsachen und Schul…"
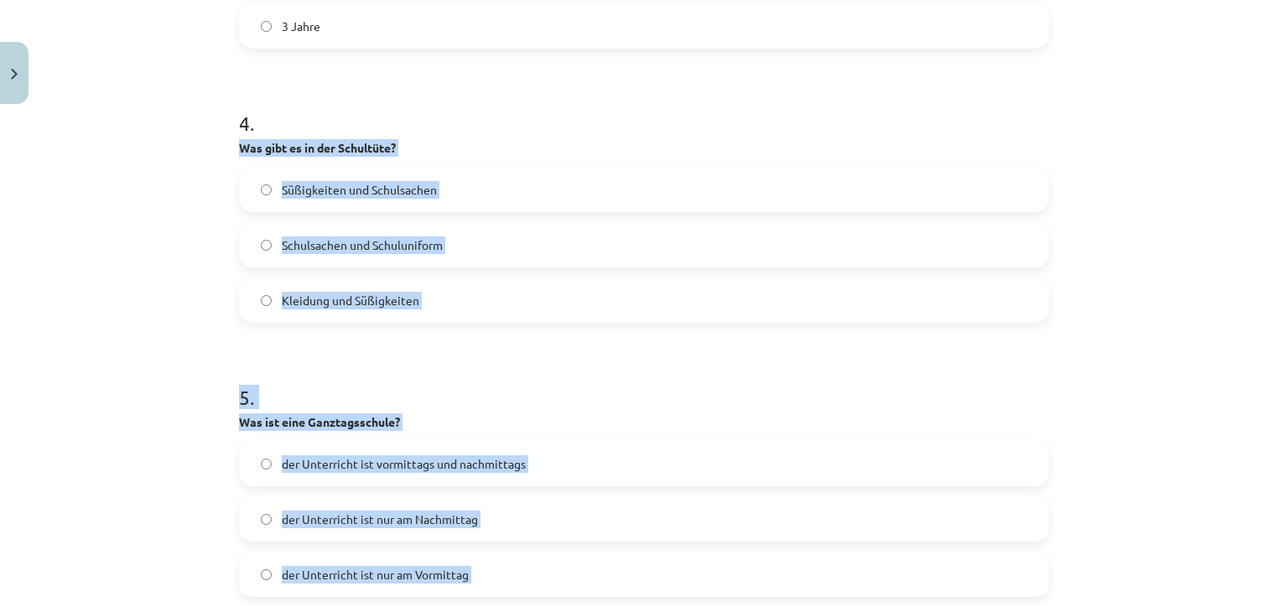
scroll to position [1426, 0]
click at [446, 192] on label "Süßigkeiten und Schulsachen" at bounding box center [644, 190] width 807 height 42
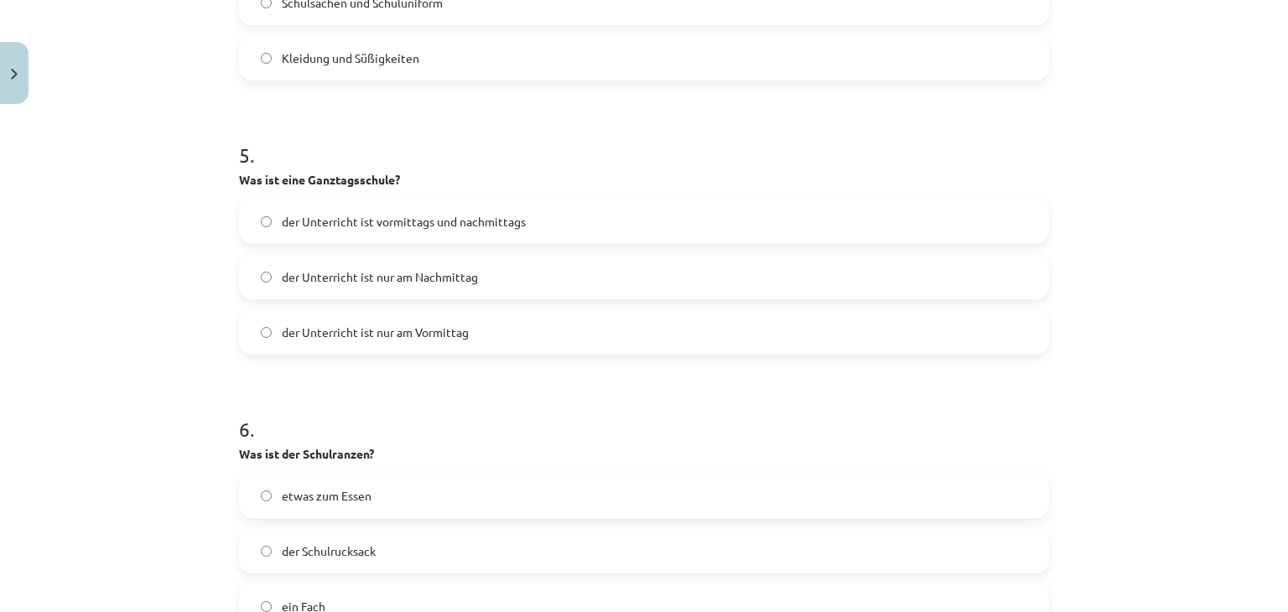
scroll to position [1677, 0]
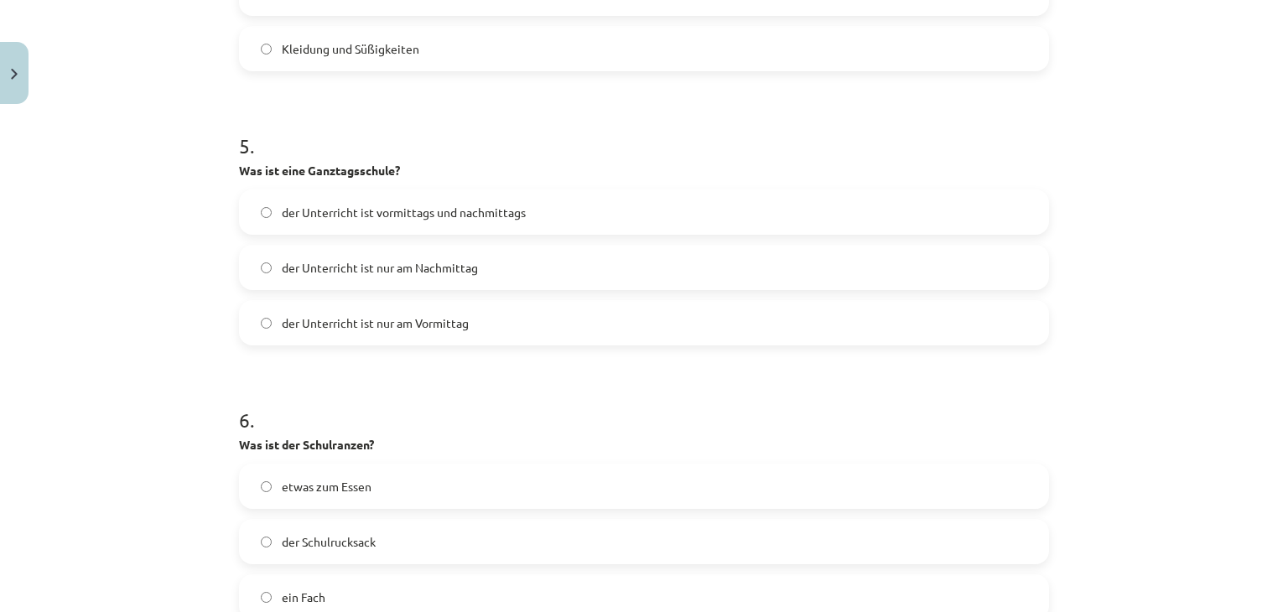
click at [453, 219] on span "der Unterricht ist vormittags und nachmittags" at bounding box center [404, 213] width 244 height 18
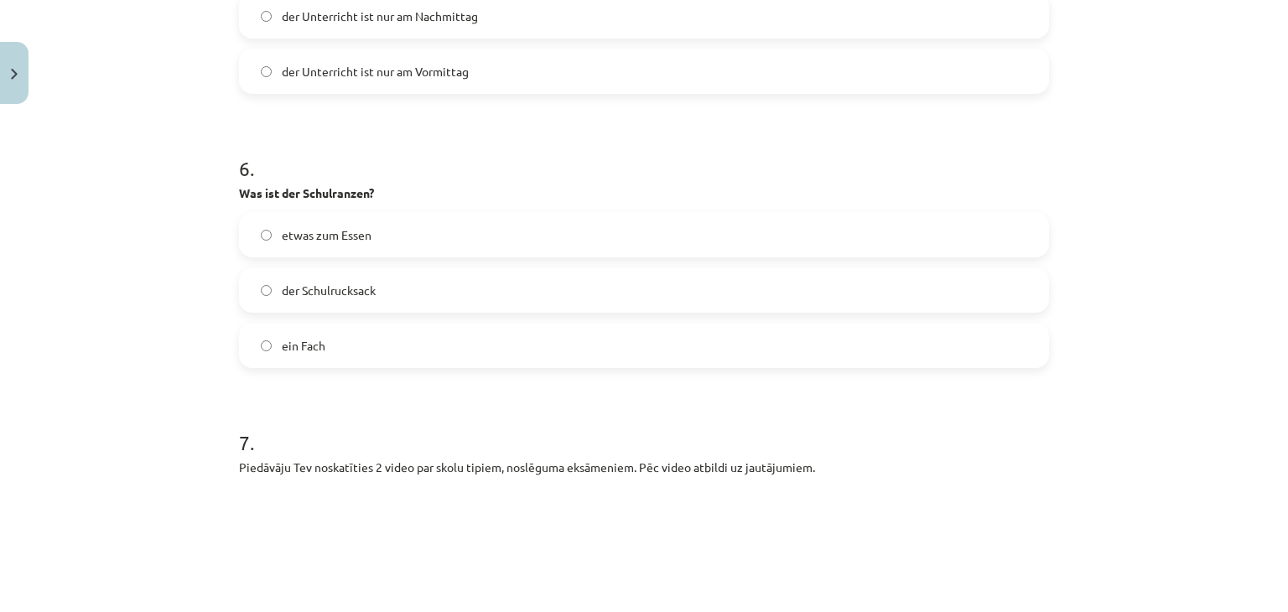
scroll to position [2013, 0]
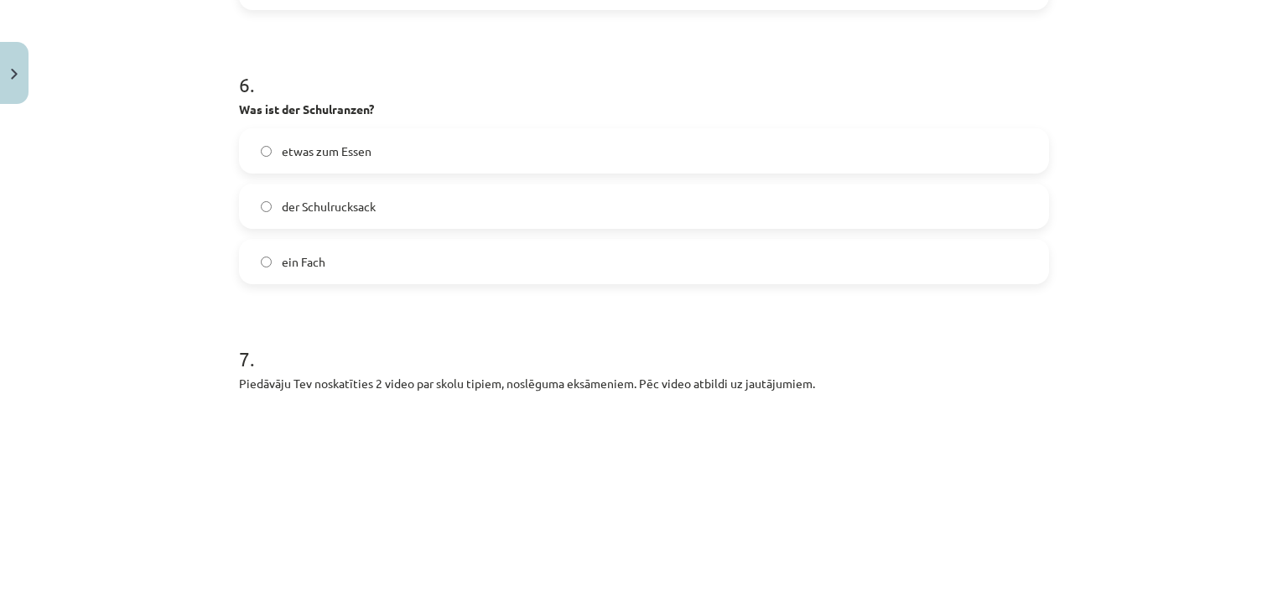
drag, startPoint x: 354, startPoint y: 213, endPoint x: 362, endPoint y: 212, distance: 8.4
click at [354, 212] on span "der Schulrucksack" at bounding box center [329, 207] width 94 height 18
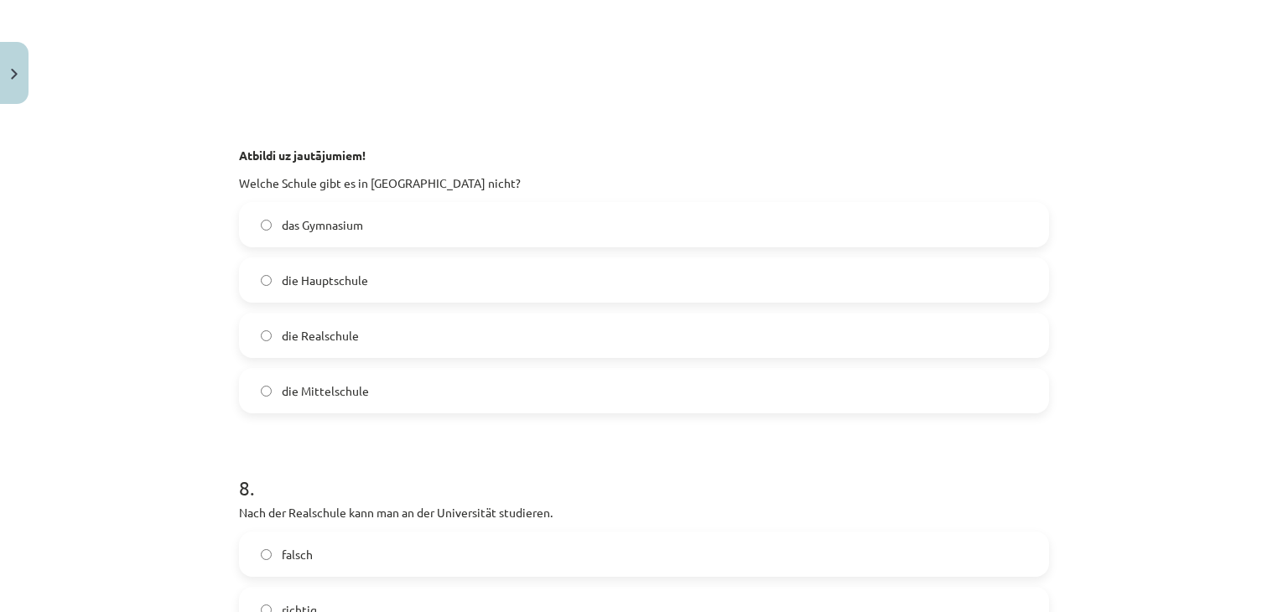
scroll to position [2935, 0]
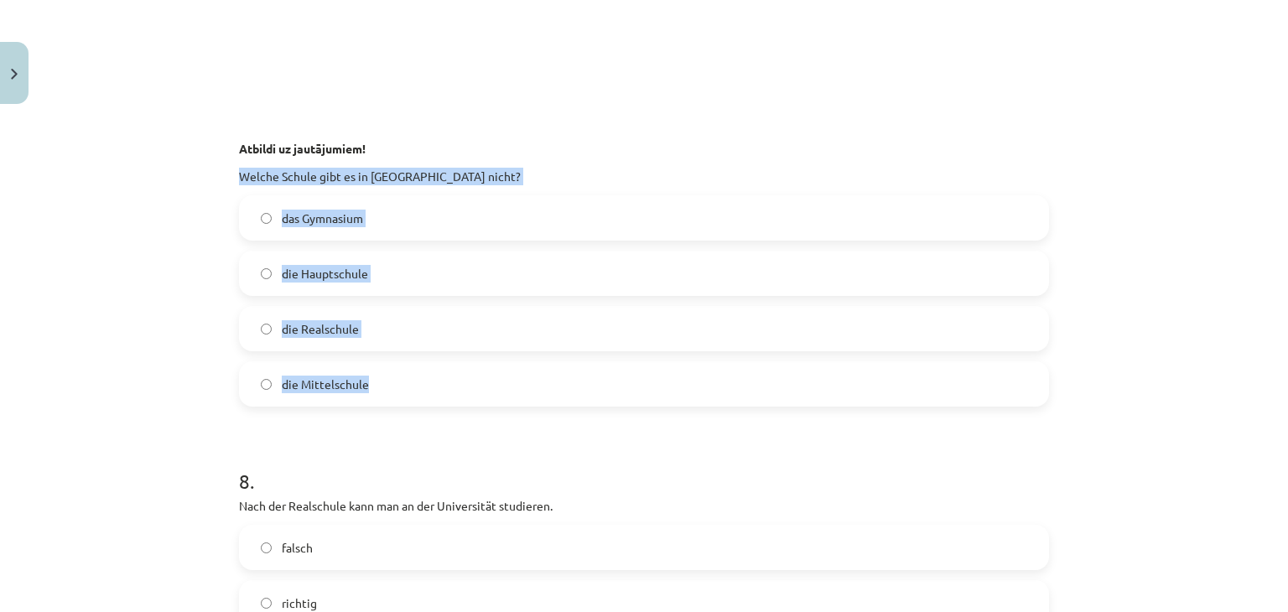
drag, startPoint x: 231, startPoint y: 186, endPoint x: 431, endPoint y: 405, distance: 296.2
copy div "Welche Schule gibt es in [GEOGRAPHIC_DATA] nicht? das Gymnasium die Hauptschule…"
click at [378, 383] on label "die Mittelschule" at bounding box center [644, 384] width 807 height 42
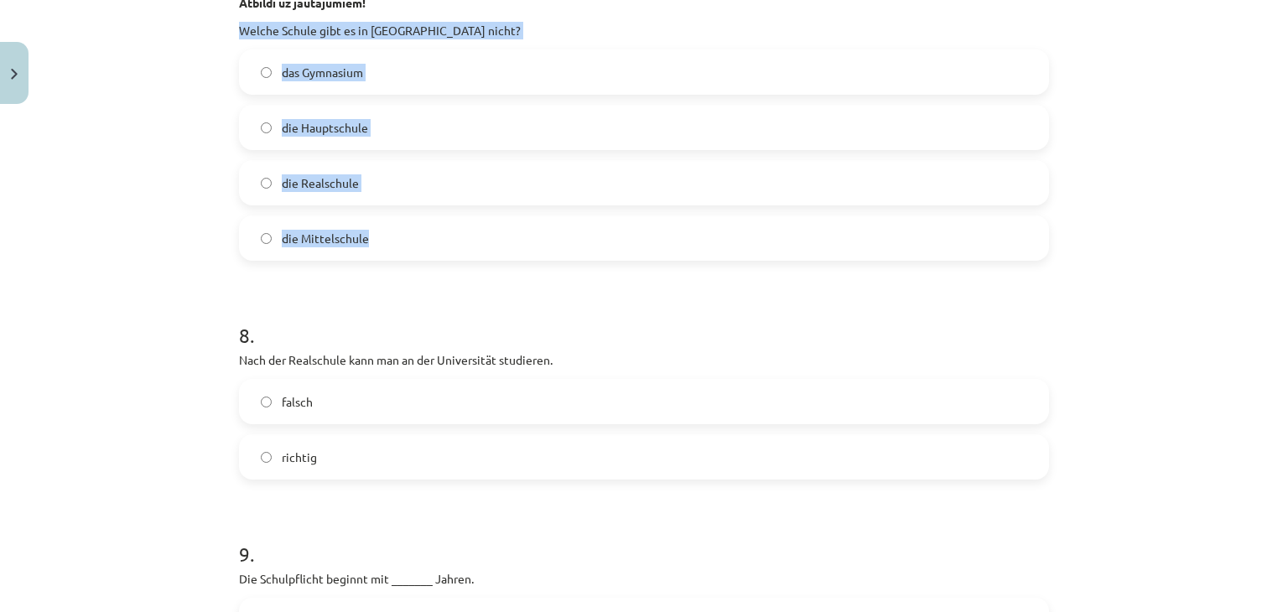
scroll to position [3186, 0]
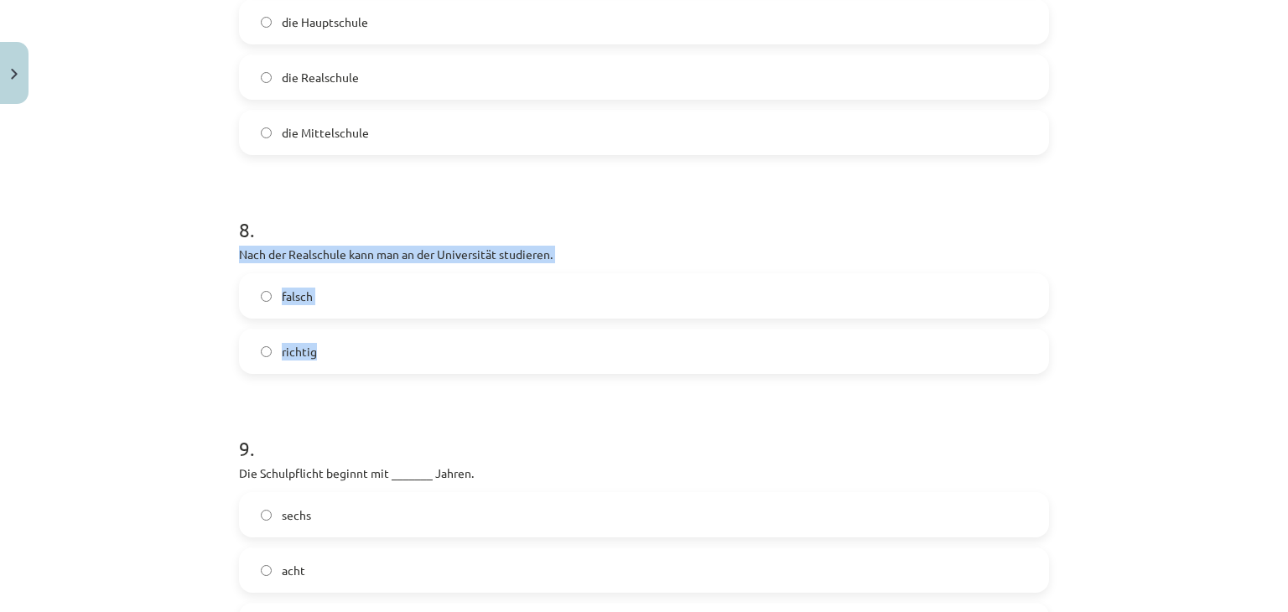
drag, startPoint x: 231, startPoint y: 255, endPoint x: 343, endPoint y: 372, distance: 161.9
click at [344, 373] on div "8 . Nach der Realschule kann man an der Universität studieren. falsch richtig" at bounding box center [644, 281] width 810 height 185
copy div "Nach der Realschule kann man an der Universität studieren. falsch richtig"
click at [431, 370] on label "richtig" at bounding box center [644, 351] width 807 height 42
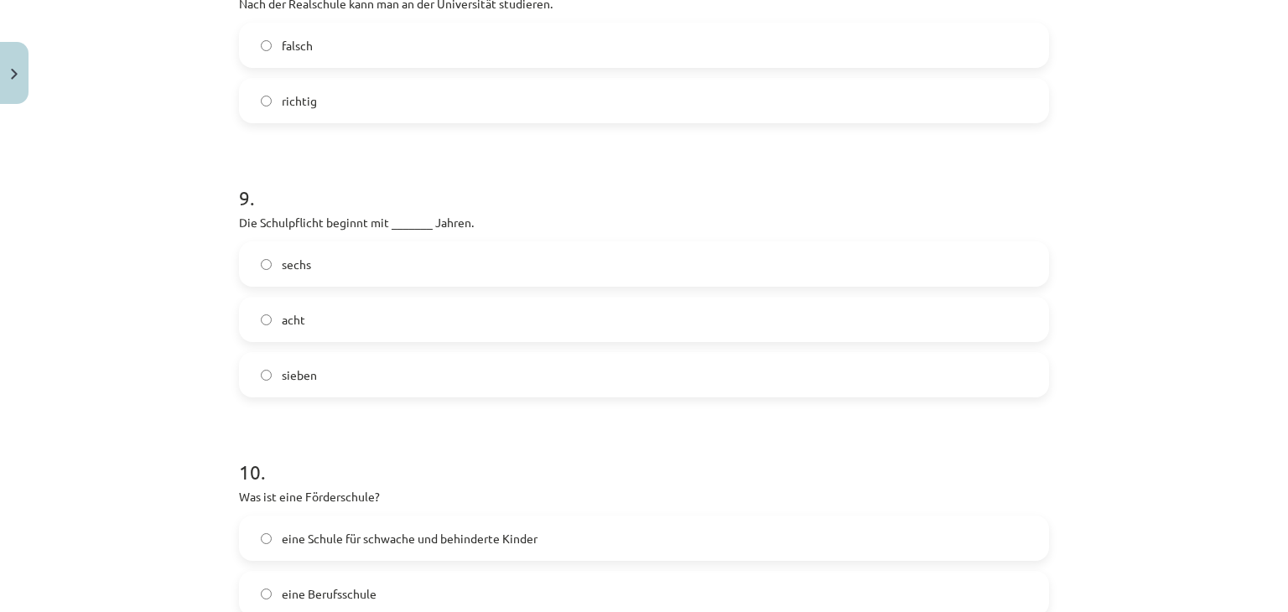
scroll to position [3438, 0]
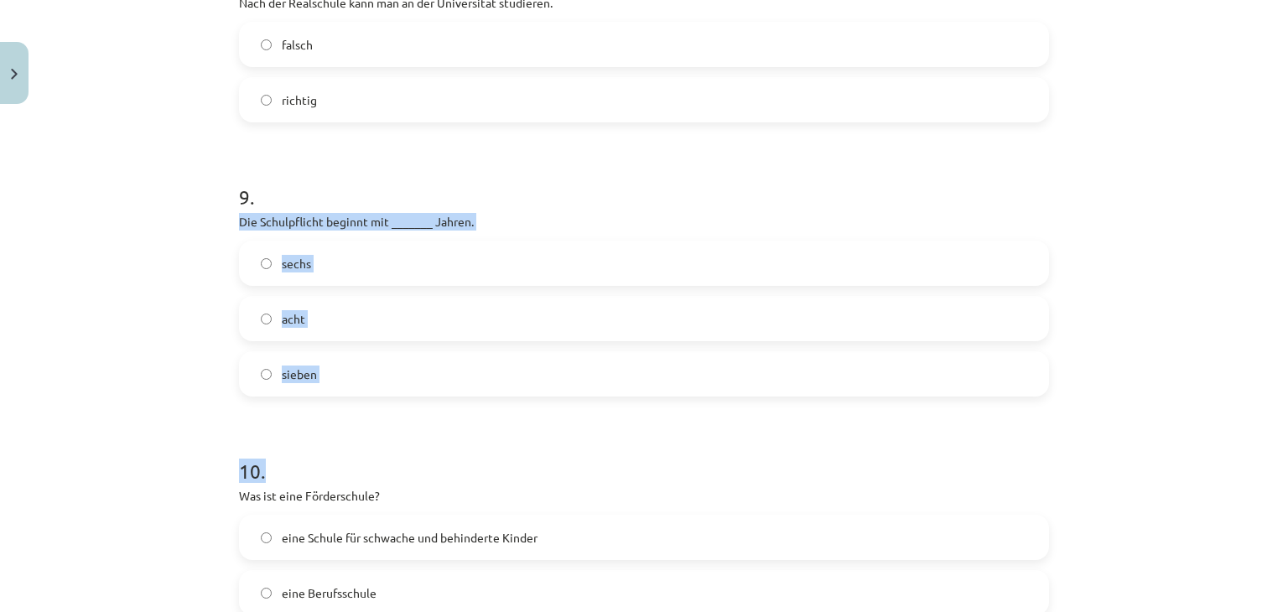
drag, startPoint x: 230, startPoint y: 226, endPoint x: 413, endPoint y: 401, distance: 253.8
click at [195, 372] on div "Mācību tēma: Vācu valodas 9. klases 1. ieskaites mācību materiāls #2 📝 Thema 1.…" at bounding box center [644, 306] width 1288 height 612
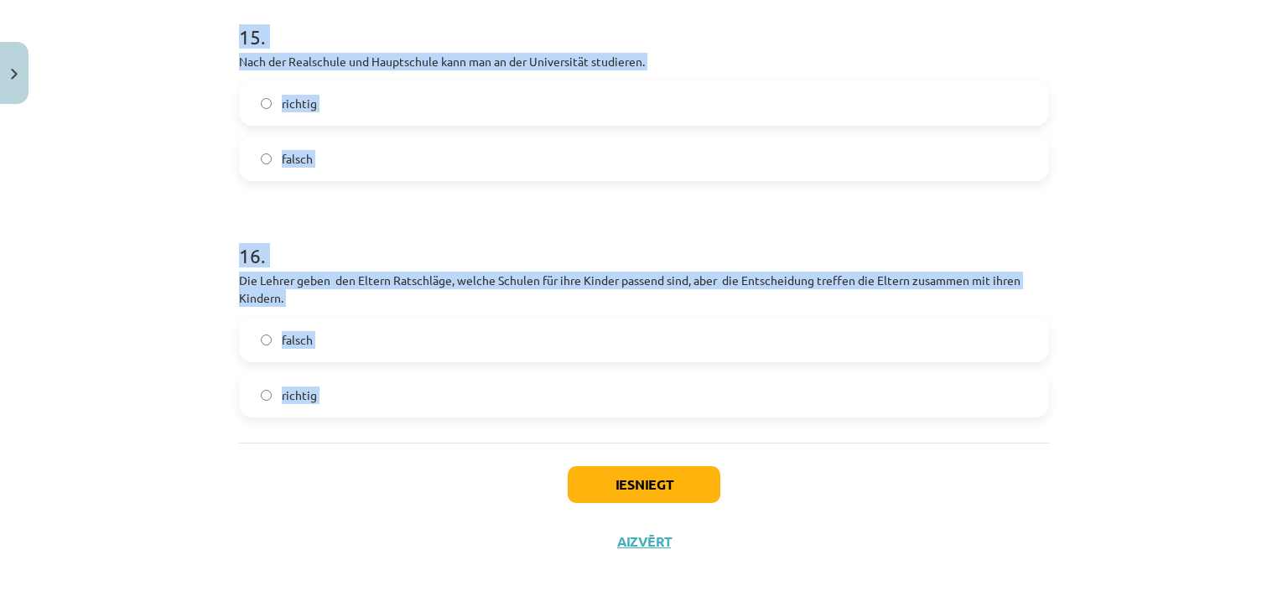
scroll to position [5411, 0]
drag, startPoint x: 224, startPoint y: 192, endPoint x: 428, endPoint y: 395, distance: 287.6
copy form "9 . Die Schulpflicht beginnt mit _______ Jahren. sechs acht sieben 10 . Was ist…"
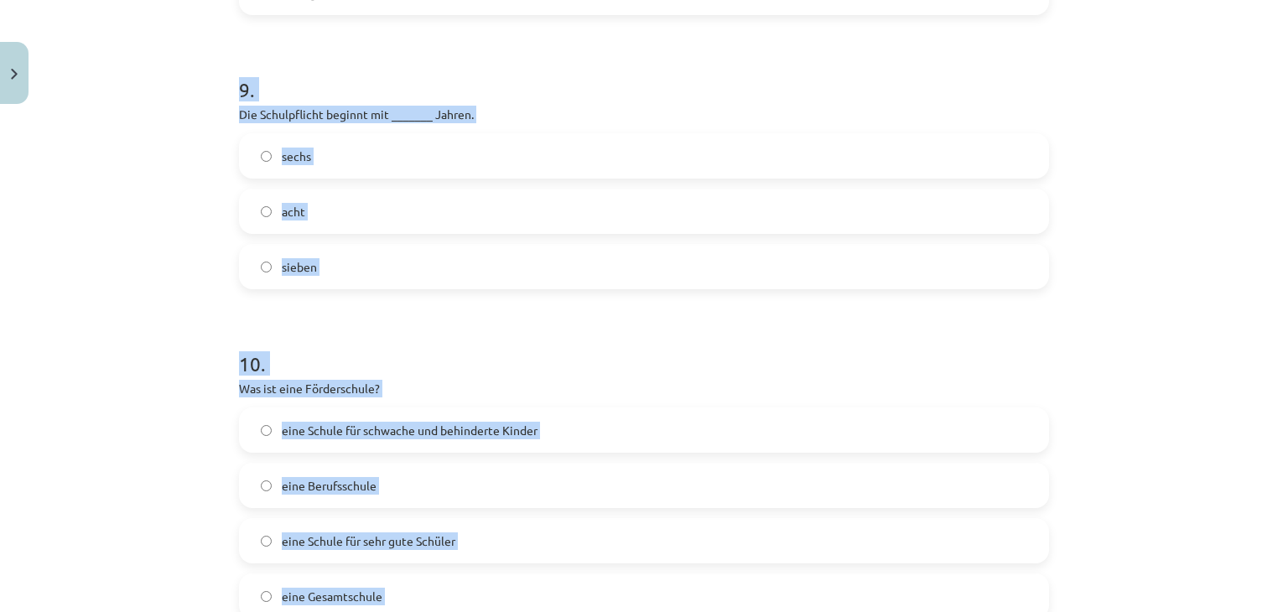
scroll to position [3482, 0]
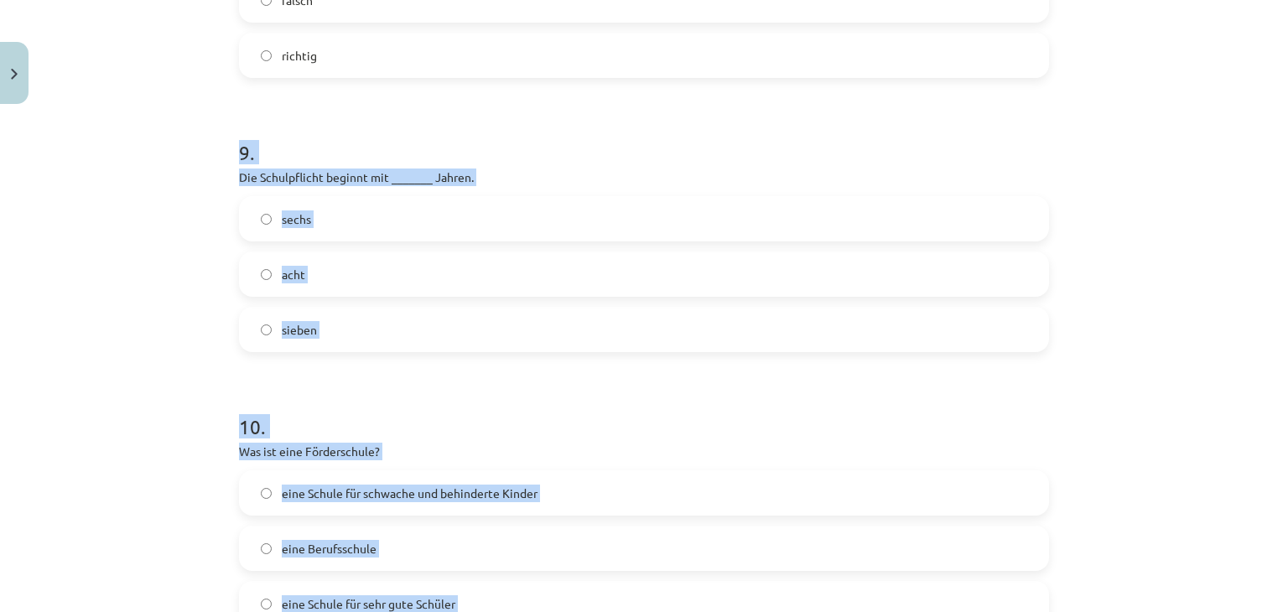
click at [455, 217] on label "sechs" at bounding box center [644, 219] width 807 height 42
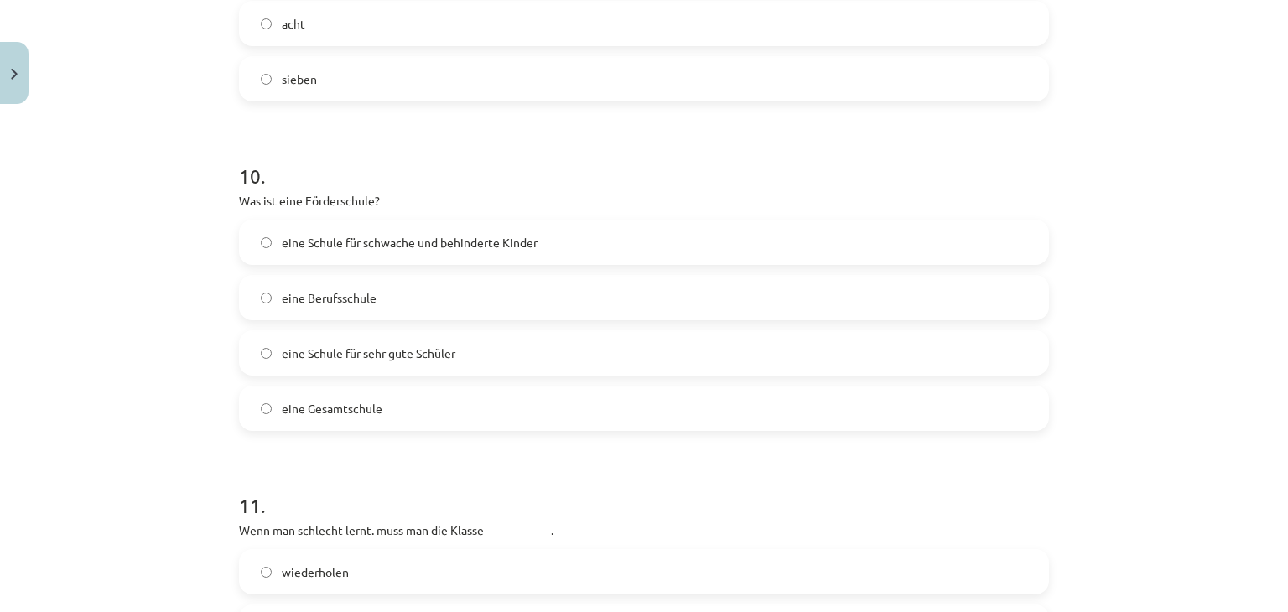
scroll to position [3734, 0]
click at [464, 242] on span "eine Schule für schwache und behinderte Kinder" at bounding box center [410, 242] width 256 height 18
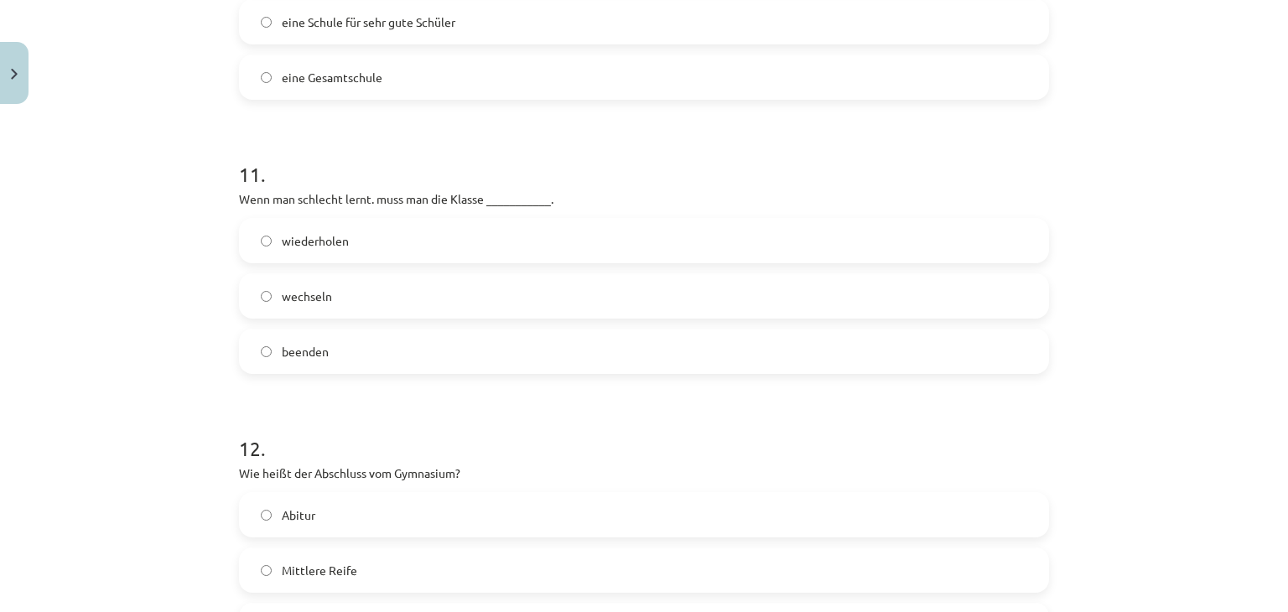
scroll to position [4069, 0]
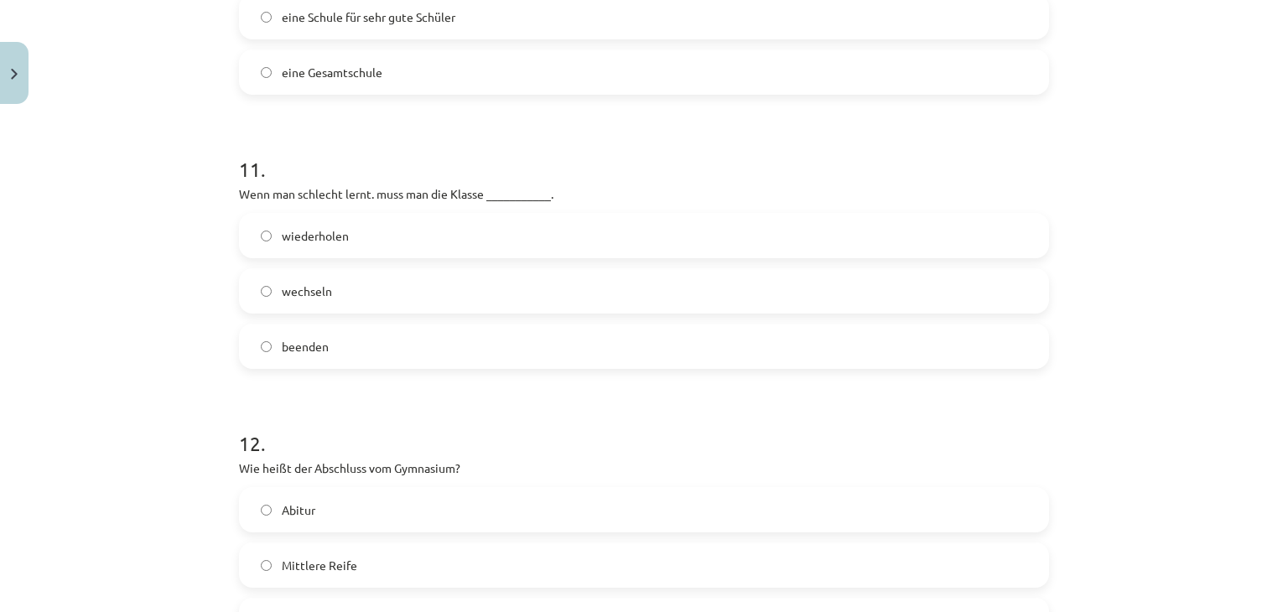
click at [373, 259] on div "wiederholen wechseln beenden" at bounding box center [644, 291] width 810 height 156
click at [381, 242] on label "wiederholen" at bounding box center [644, 236] width 807 height 42
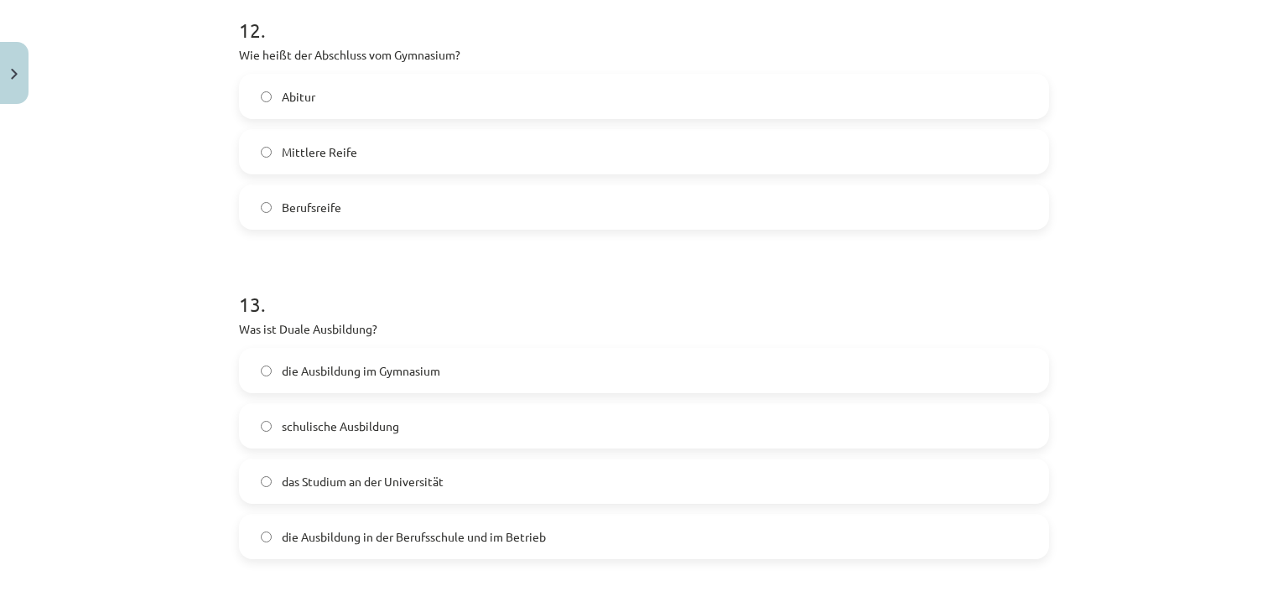
scroll to position [4489, 0]
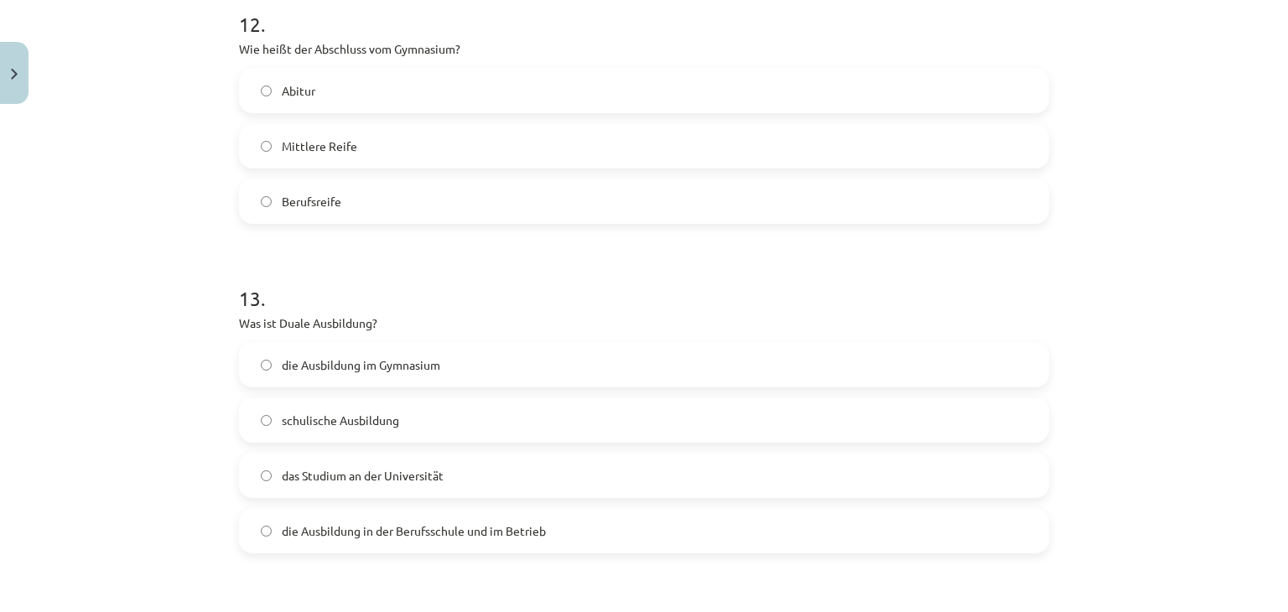
click at [312, 107] on label "Abitur" at bounding box center [644, 91] width 807 height 42
click at [476, 472] on label "das Studium an der Universität" at bounding box center [644, 475] width 807 height 42
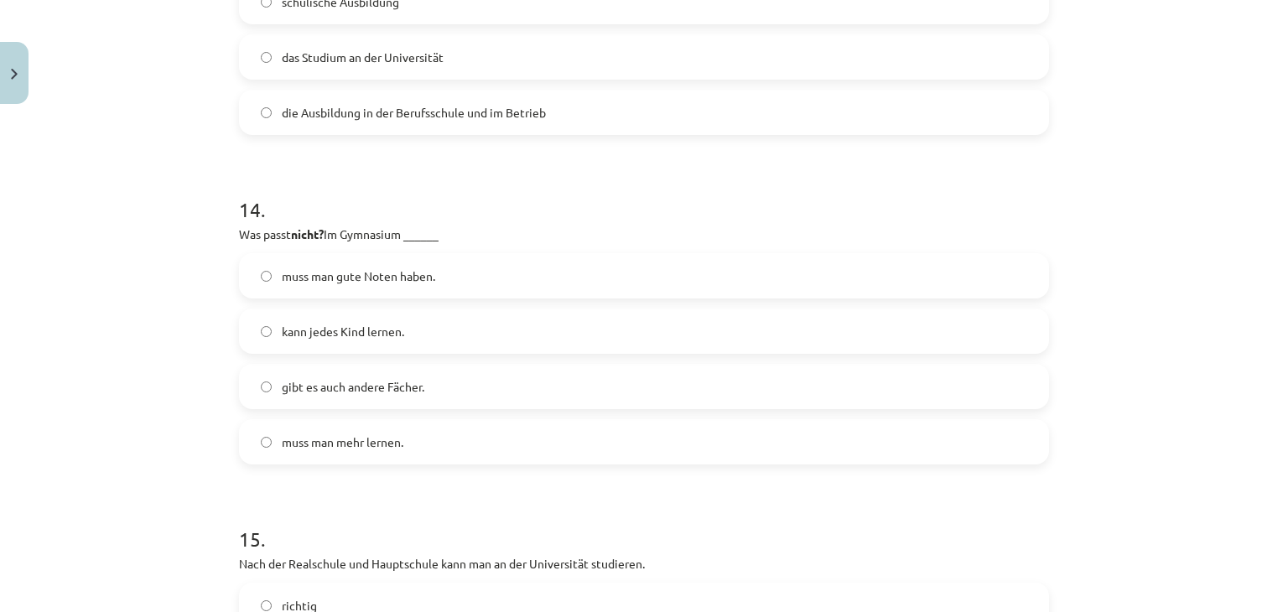
scroll to position [4908, 0]
click at [356, 350] on label "kann jedes Kind lernen." at bounding box center [644, 330] width 807 height 42
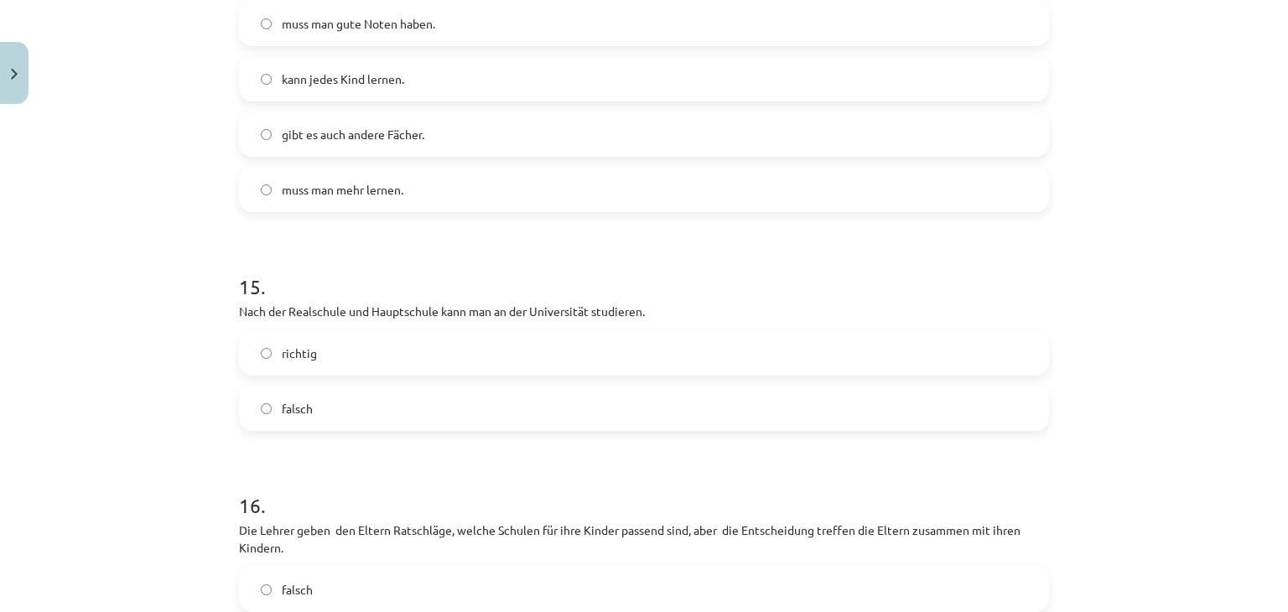
scroll to position [5243, 0]
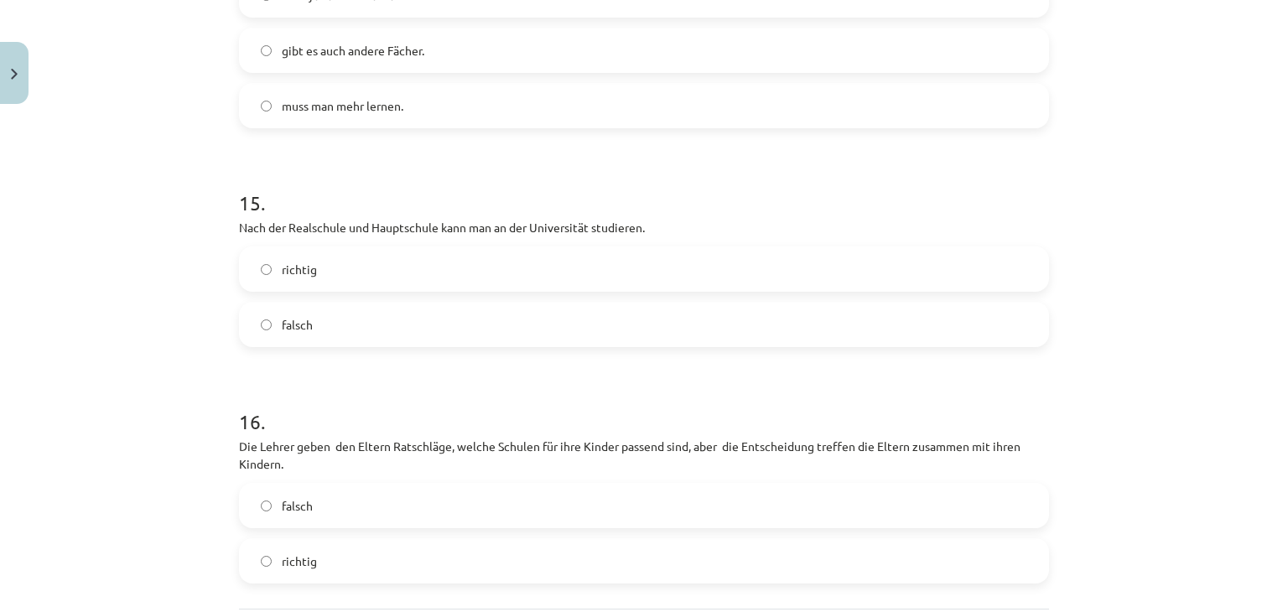
drag, startPoint x: 329, startPoint y: 318, endPoint x: 249, endPoint y: 13, distance: 315.5
click at [323, 304] on label "falsch" at bounding box center [644, 325] width 807 height 42
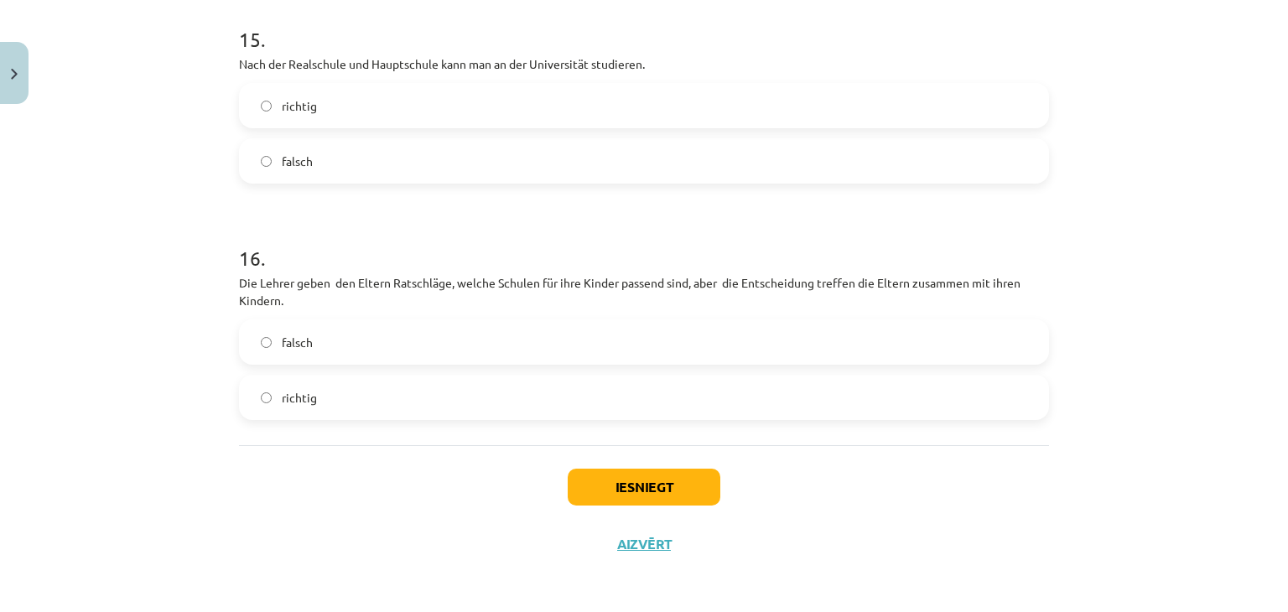
scroll to position [5411, 0]
click at [417, 401] on label "richtig" at bounding box center [644, 395] width 807 height 42
click at [623, 477] on button "Iesniegt" at bounding box center [644, 484] width 153 height 37
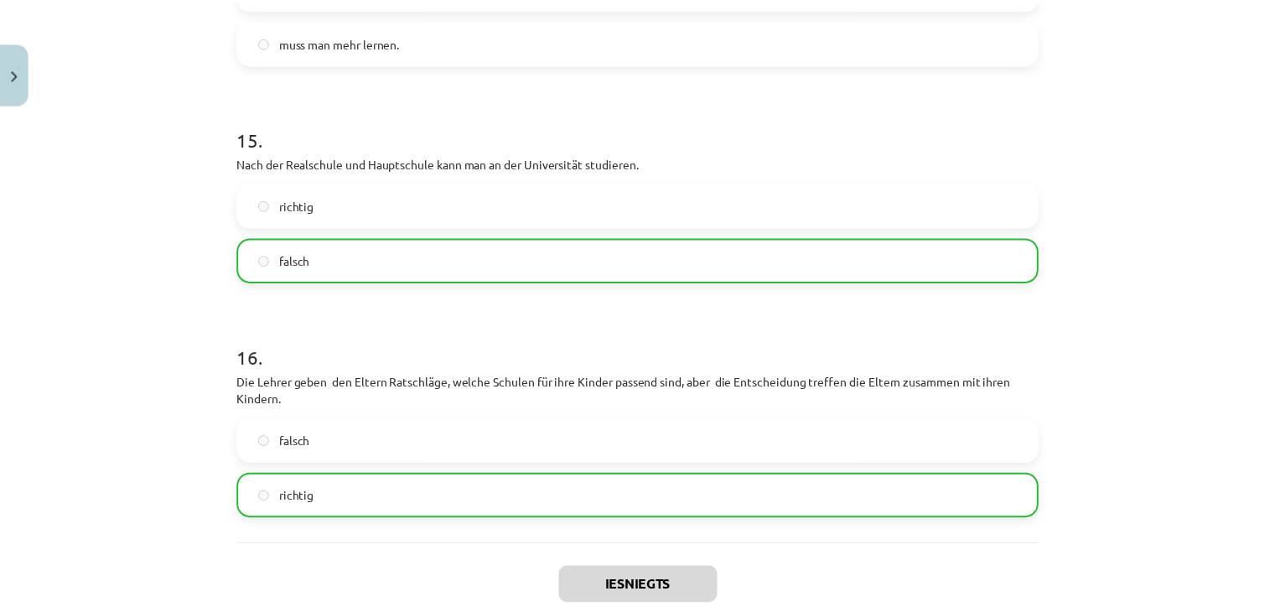
scroll to position [5464, 0]
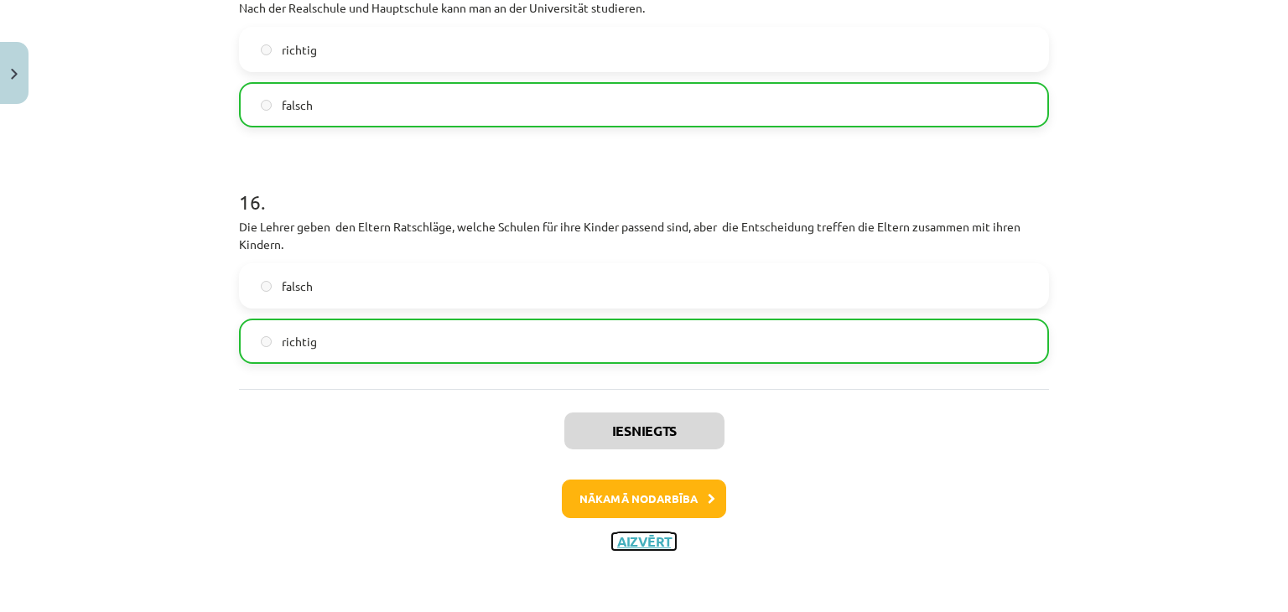
click at [634, 541] on button "Aizvērt" at bounding box center [644, 541] width 64 height 17
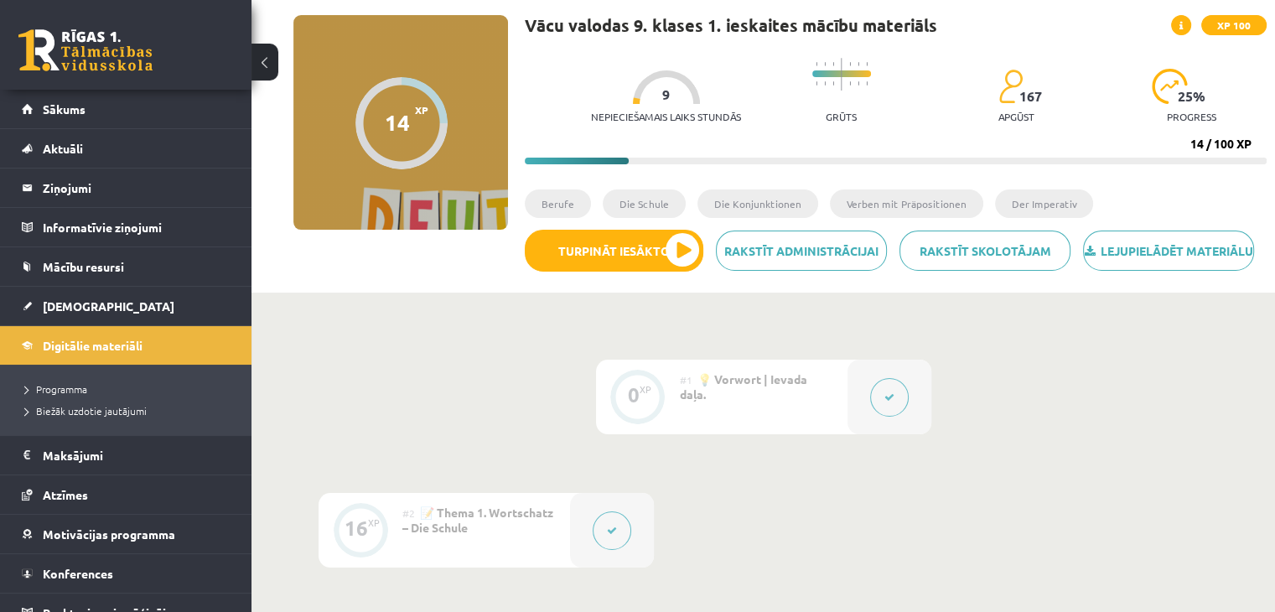
scroll to position [84, 0]
